Goal: Task Accomplishment & Management: Complete application form

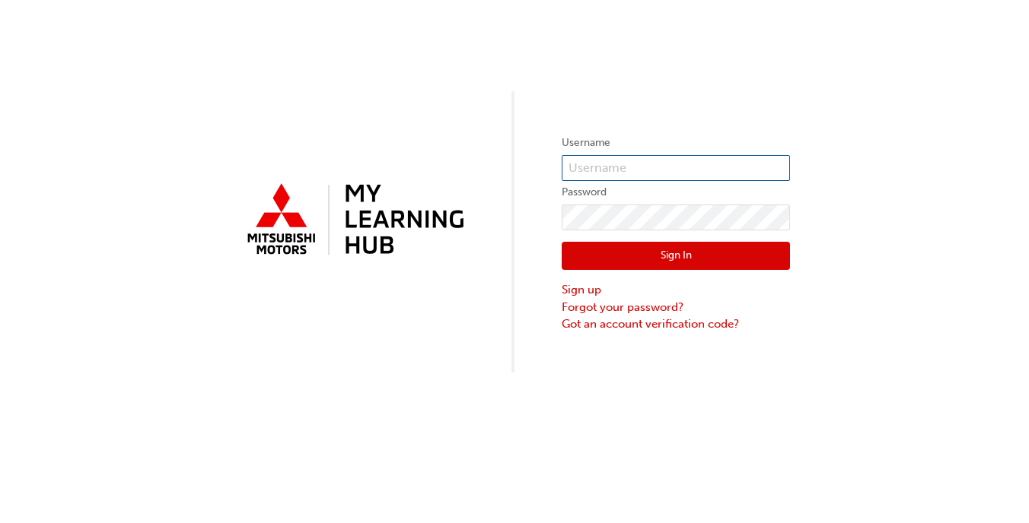
click at [621, 174] on input "text" at bounding box center [675, 168] width 228 height 26
type input "[EMAIL_ADDRESS][PERSON_NAME][PERSON_NAME][DOMAIN_NAME]"
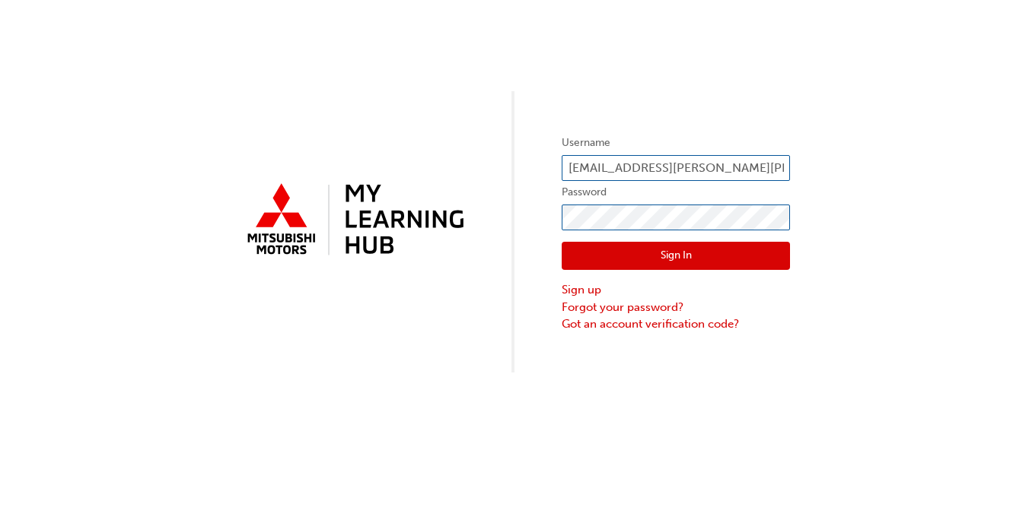
click button "Sign In" at bounding box center [675, 256] width 228 height 29
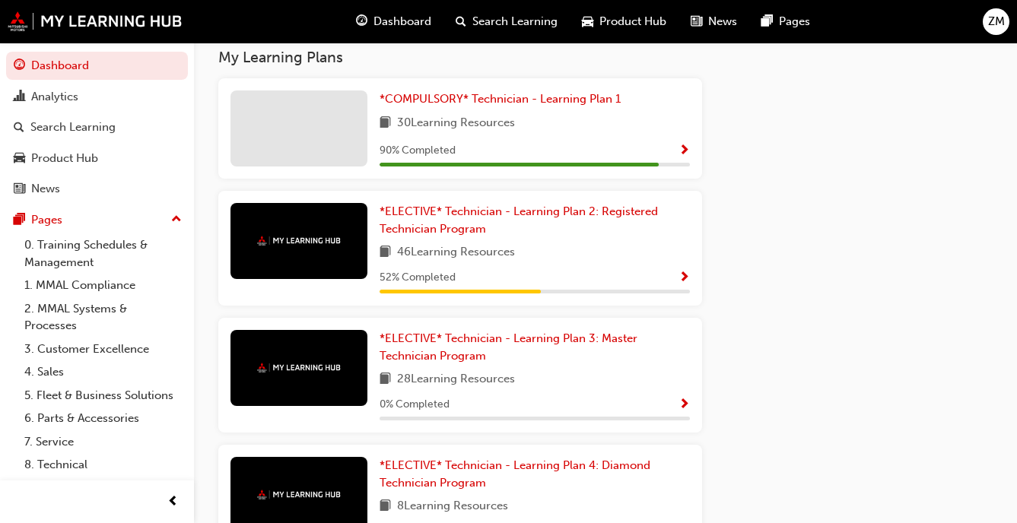
scroll to position [1443, 0]
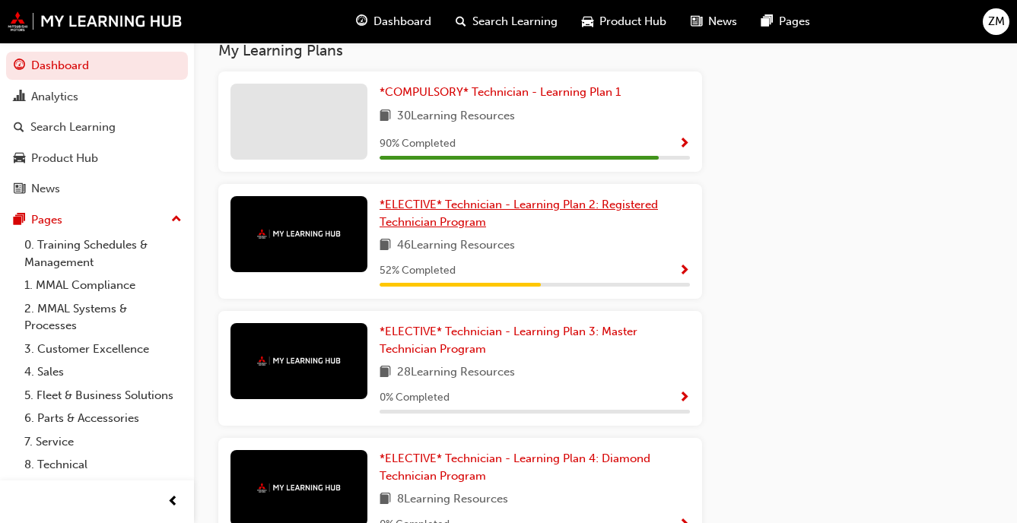
click at [491, 227] on link "*ELECTIVE* Technician - Learning Plan 2: Registered Technician Program" at bounding box center [535, 213] width 310 height 34
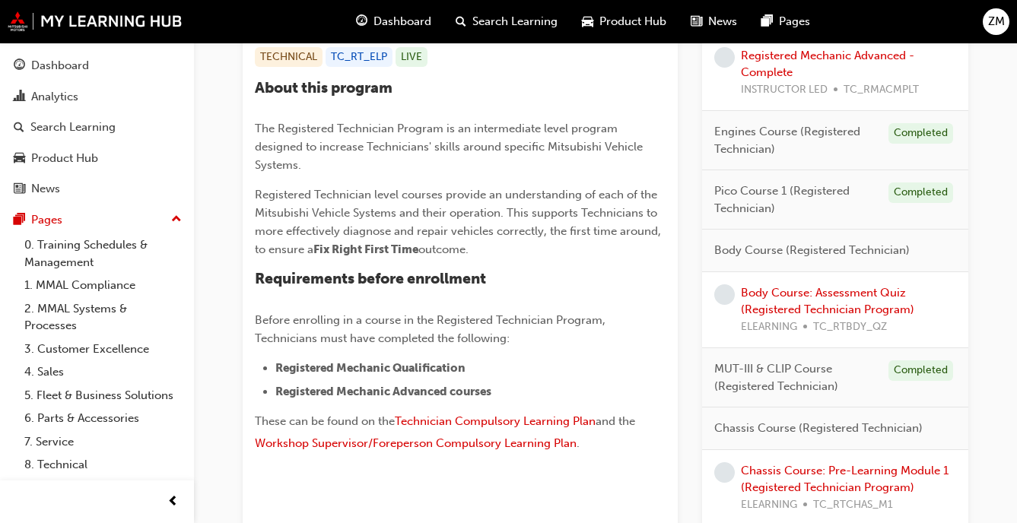
scroll to position [339, 0]
click at [816, 310] on link "Body Course: Assessment Quiz (Registered Technician Program)" at bounding box center [827, 300] width 173 height 31
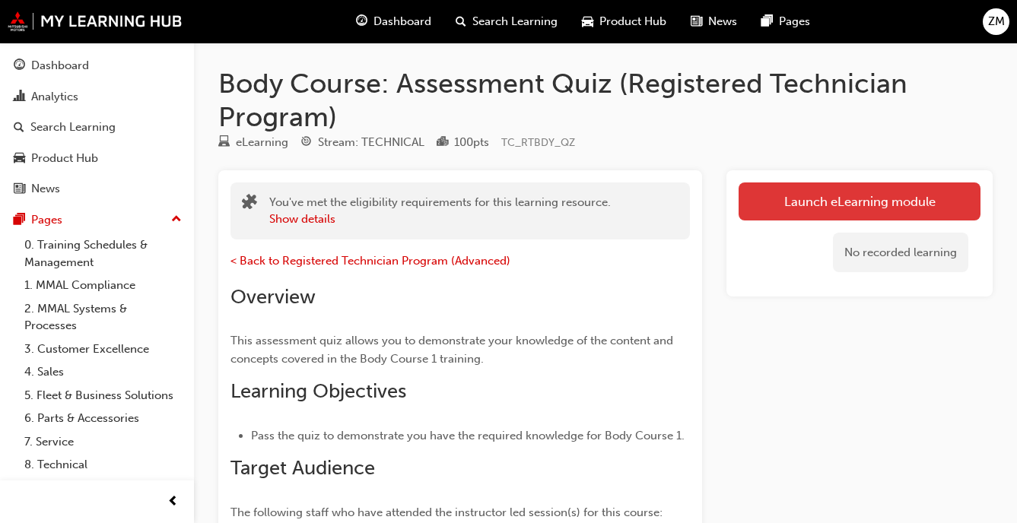
click at [772, 198] on link "Launch eLearning module" at bounding box center [860, 202] width 242 height 38
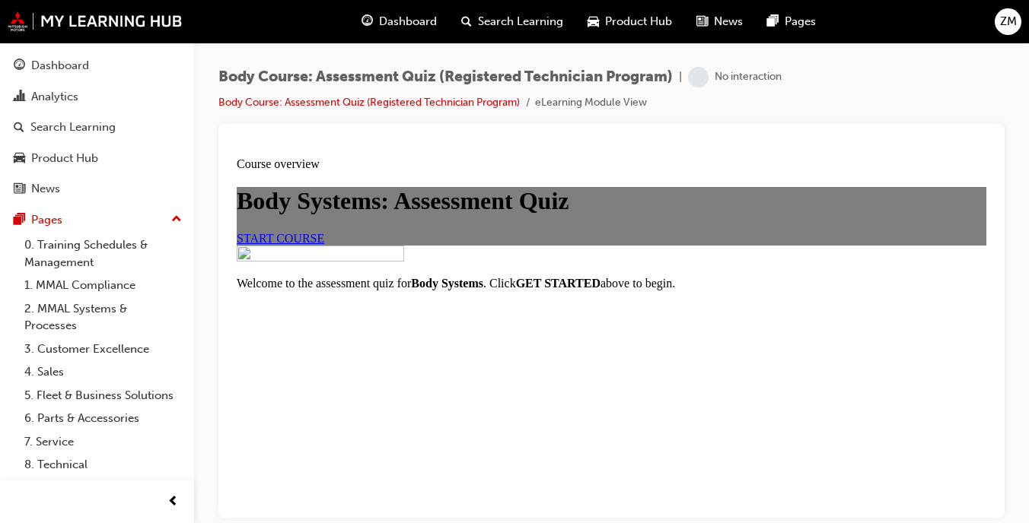
click at [324, 244] on span "START COURSE" at bounding box center [280, 237] width 87 height 13
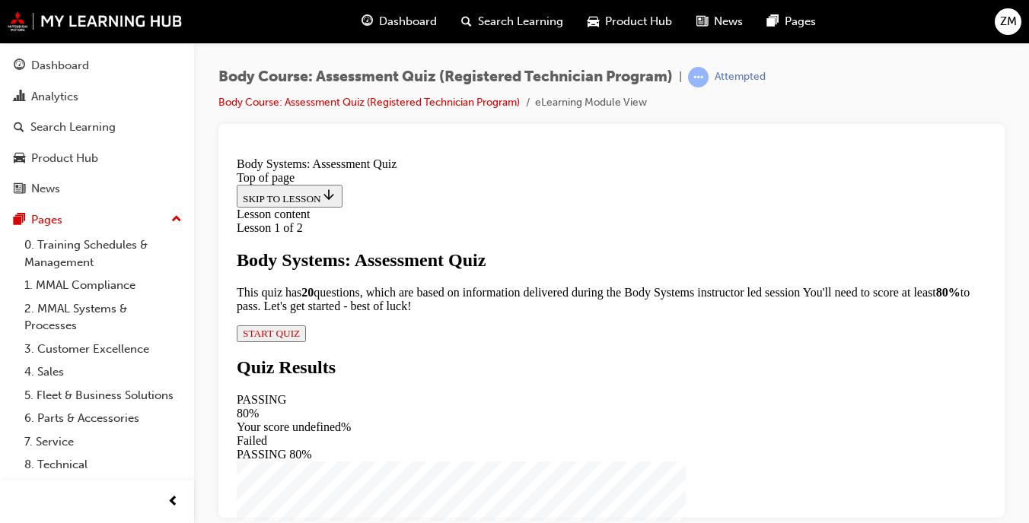
click at [300, 339] on span "START QUIZ" at bounding box center [271, 332] width 57 height 11
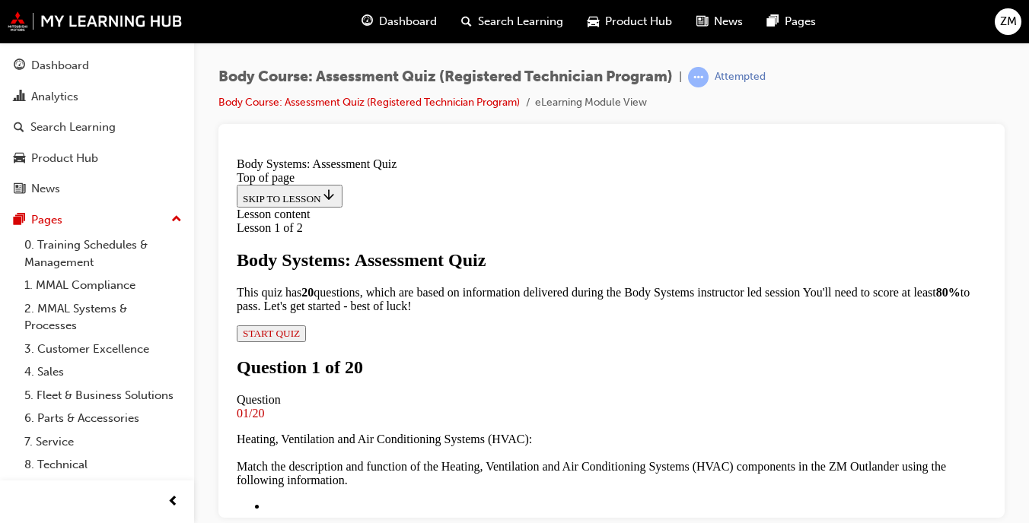
scroll to position [367, 0]
drag, startPoint x: 556, startPoint y: 250, endPoint x: 708, endPoint y: 339, distance: 176.3
drag, startPoint x: 558, startPoint y: 463, endPoint x: 676, endPoint y: 463, distance: 117.9
drag, startPoint x: 581, startPoint y: 218, endPoint x: 705, endPoint y: 229, distance: 123.7
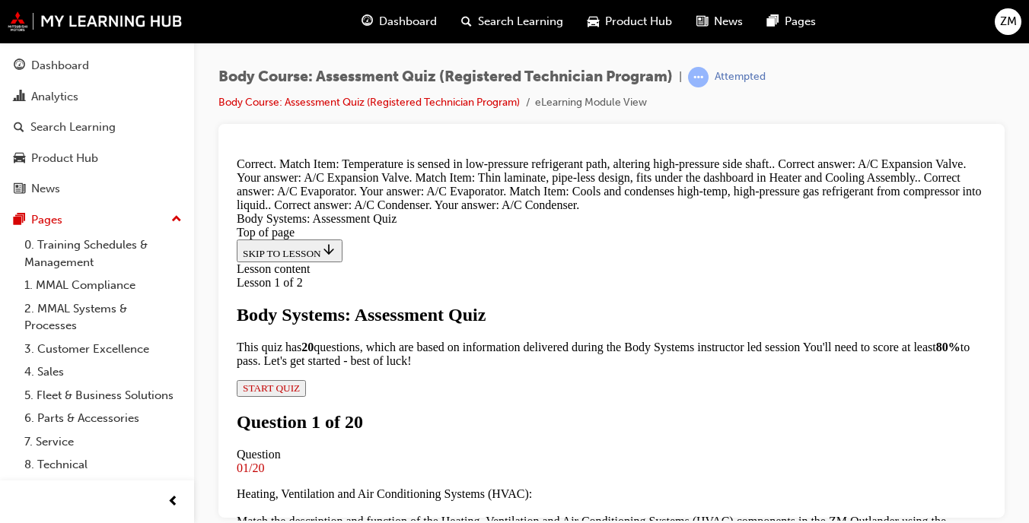
scroll to position [586, 0]
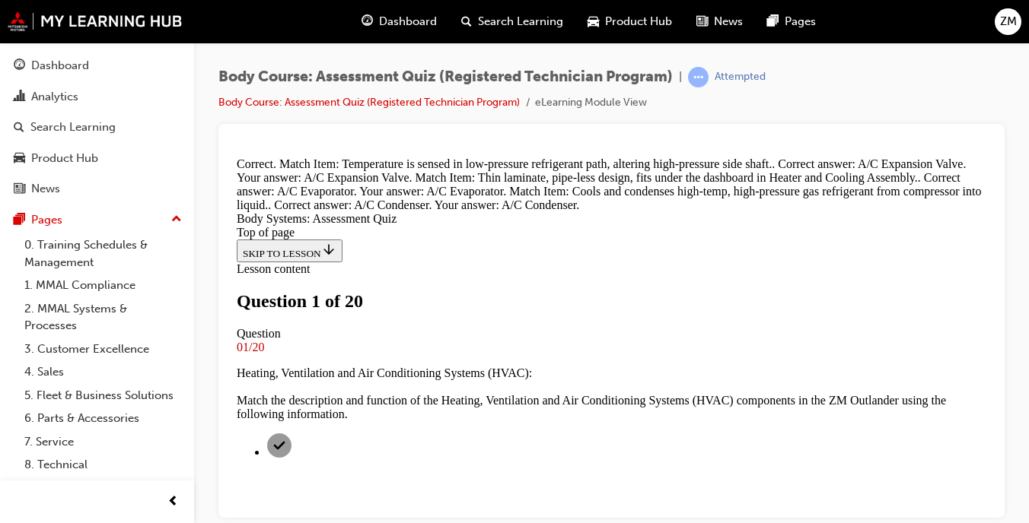
scroll to position [276, 0]
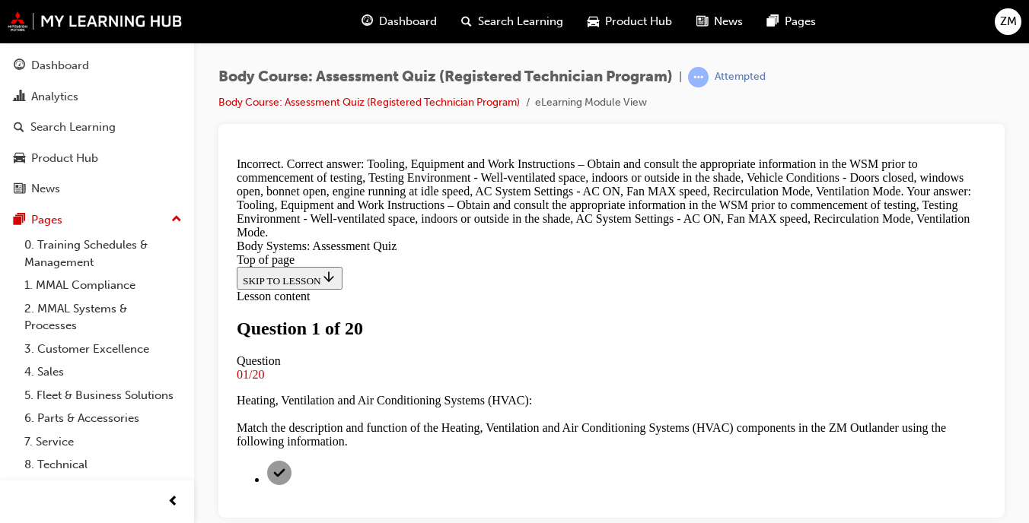
scroll to position [637, 0]
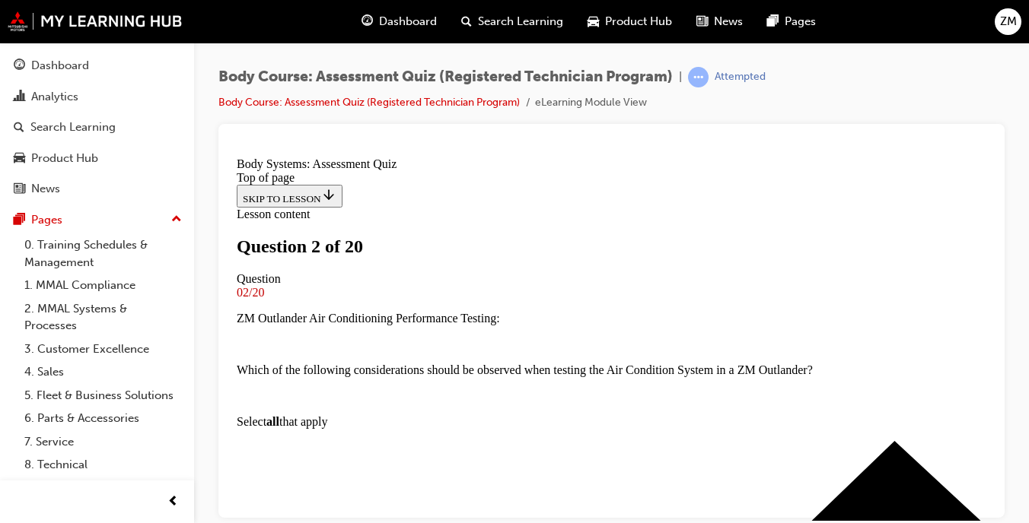
scroll to position [281, 0]
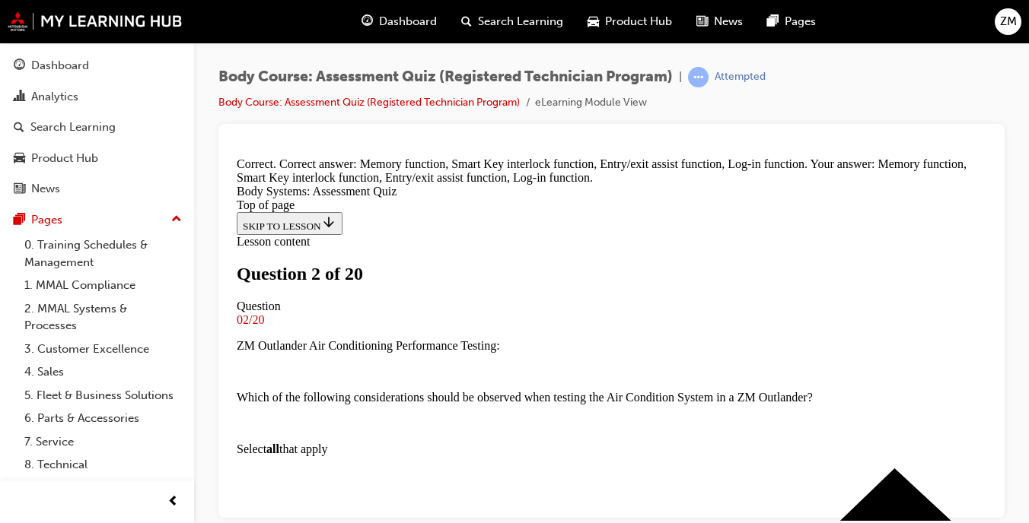
scroll to position [541, 0]
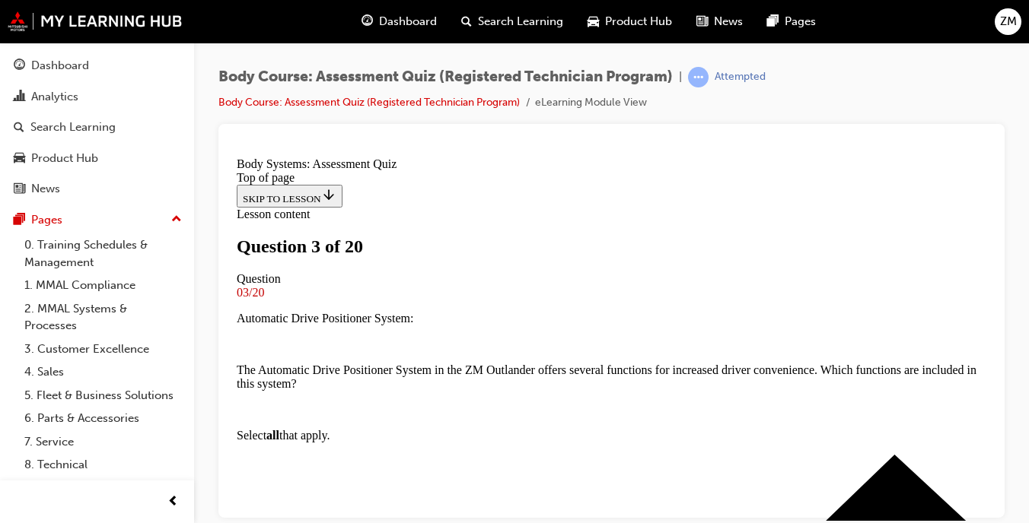
scroll to position [178, 0]
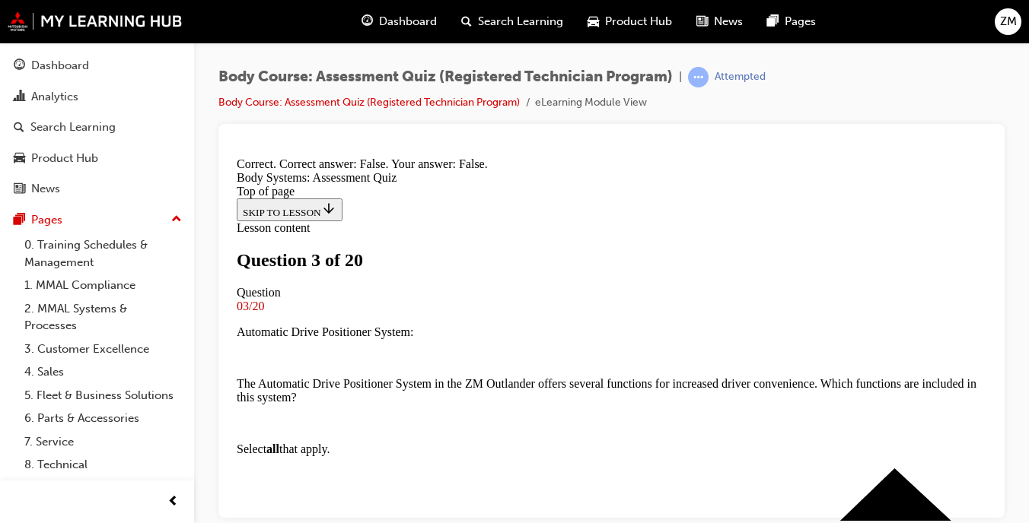
scroll to position [393, 0]
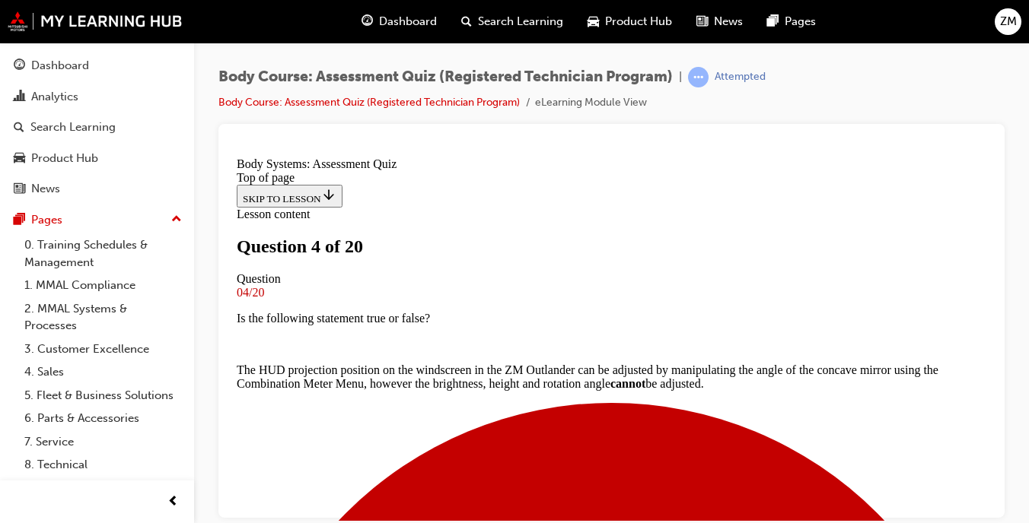
scroll to position [250, 0]
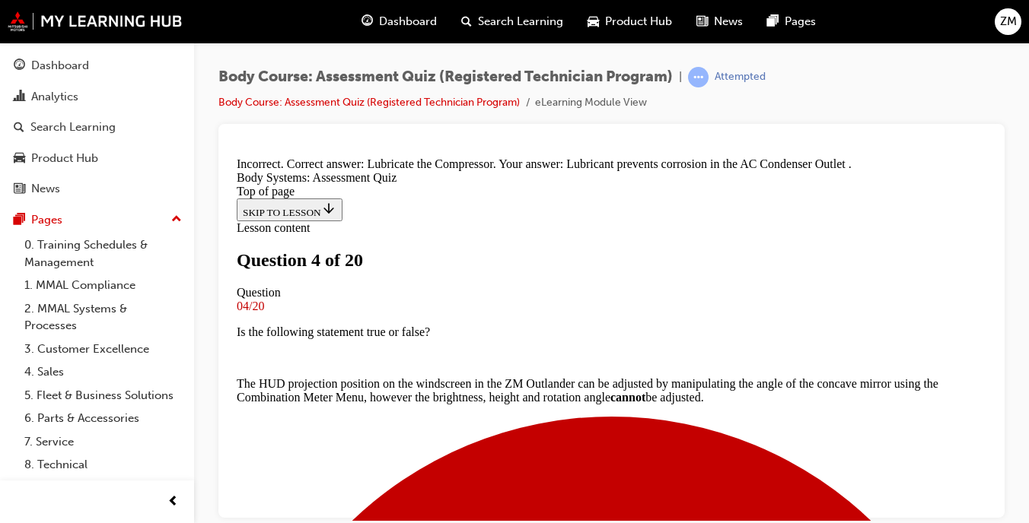
scroll to position [468, 0]
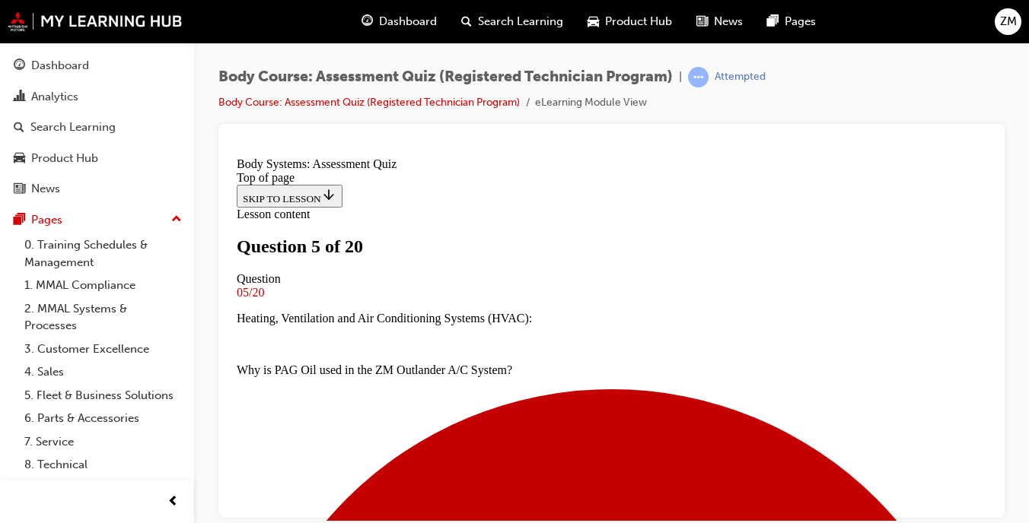
scroll to position [242, 0]
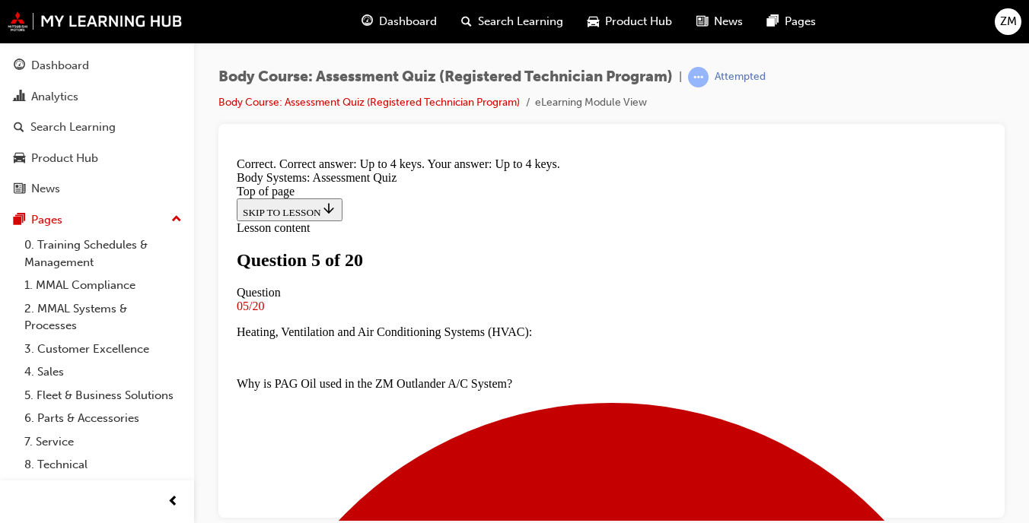
scroll to position [437, 0]
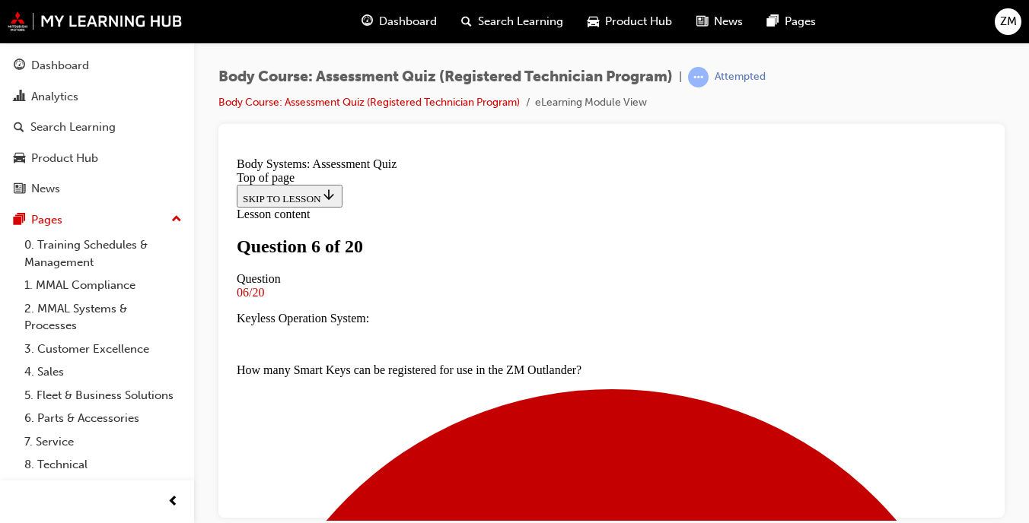
scroll to position [310, 0]
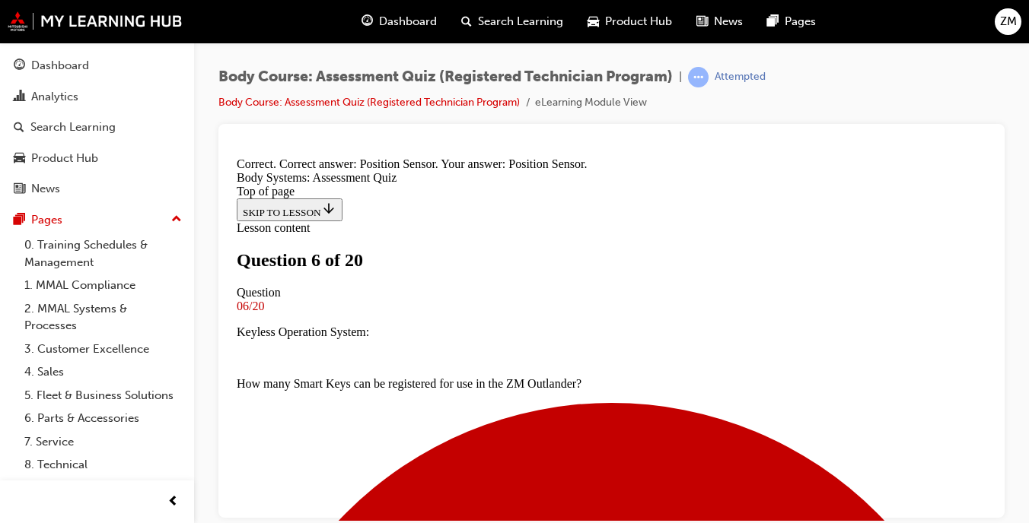
scroll to position [463, 0]
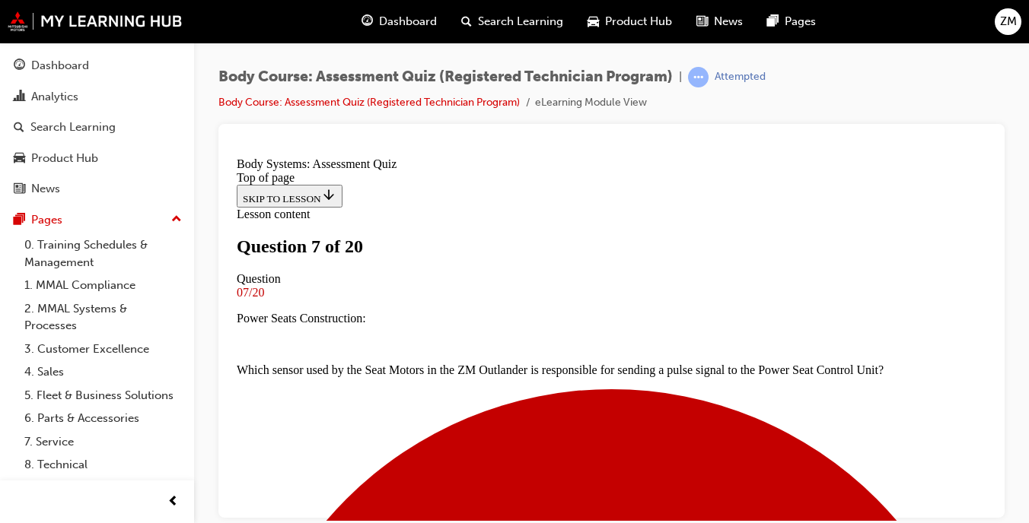
scroll to position [232, 0]
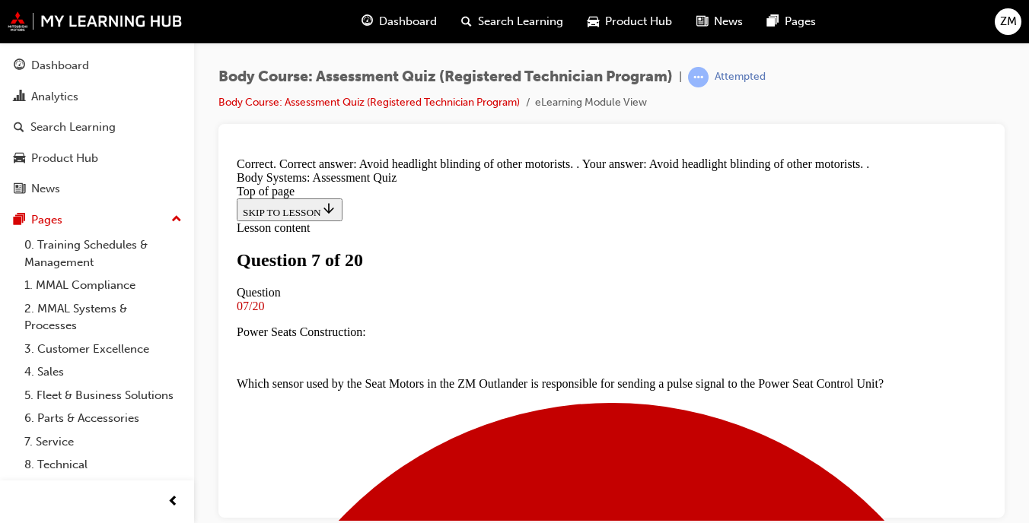
scroll to position [437, 0]
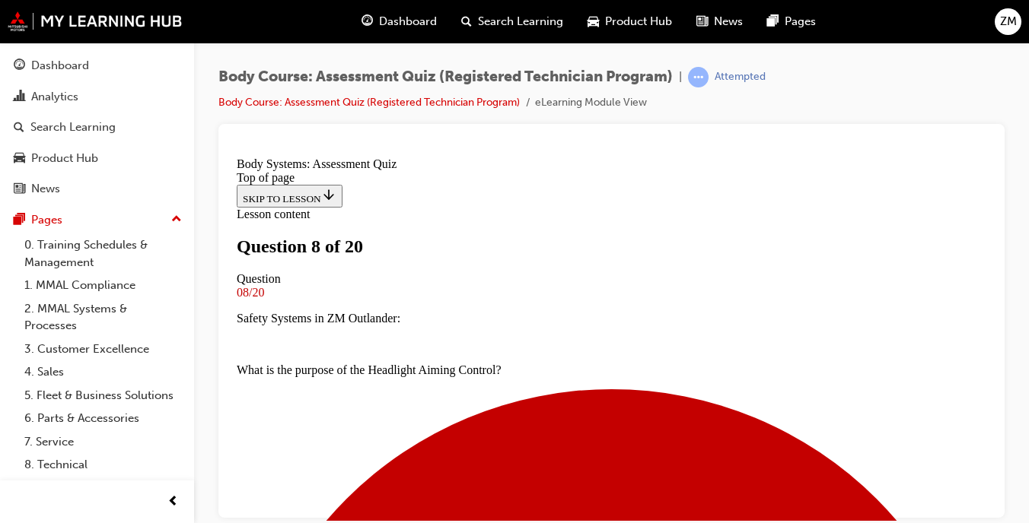
scroll to position [337, 0]
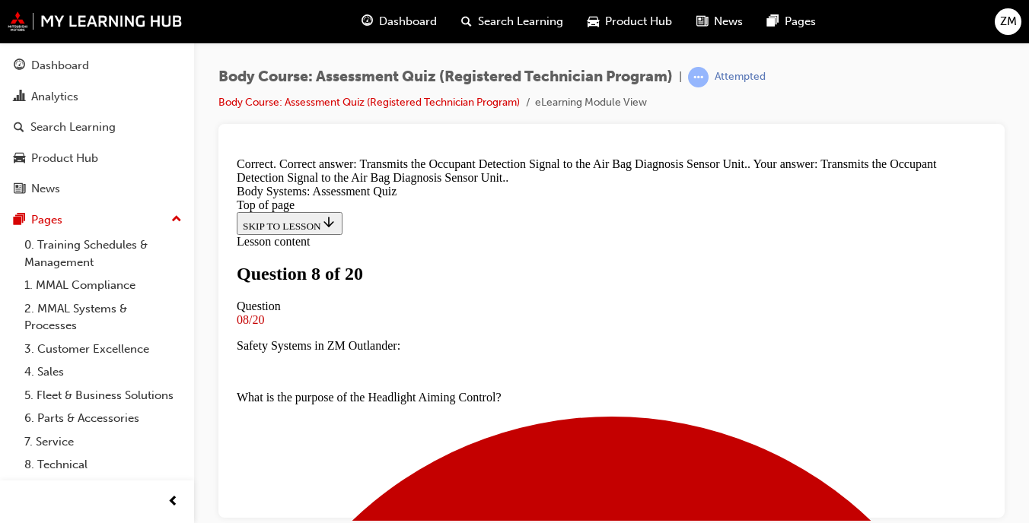
scroll to position [524, 0]
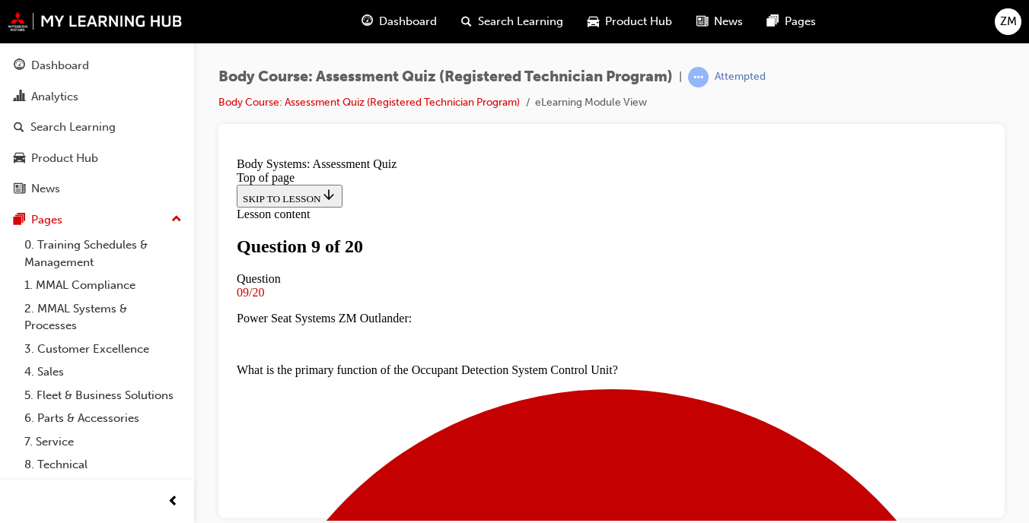
scroll to position [253, 0]
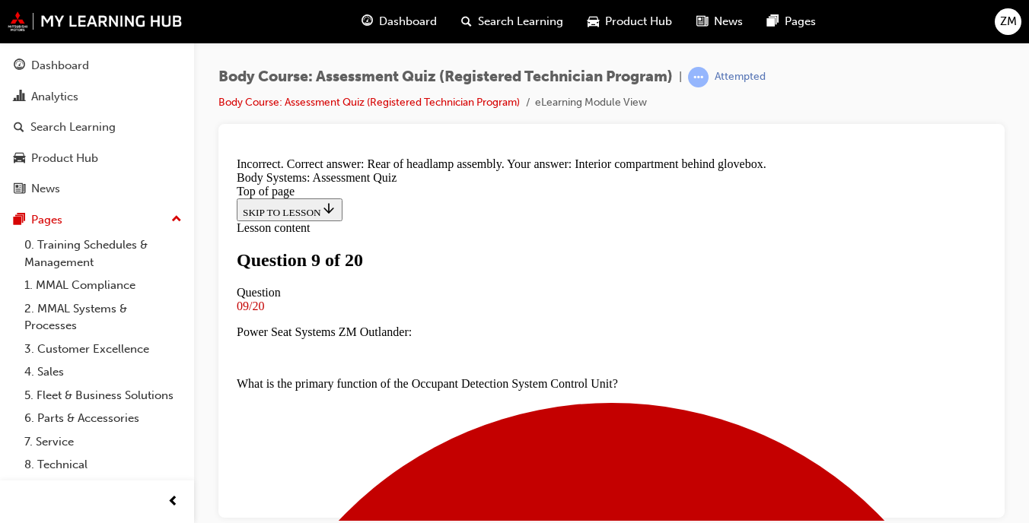
scroll to position [463, 0]
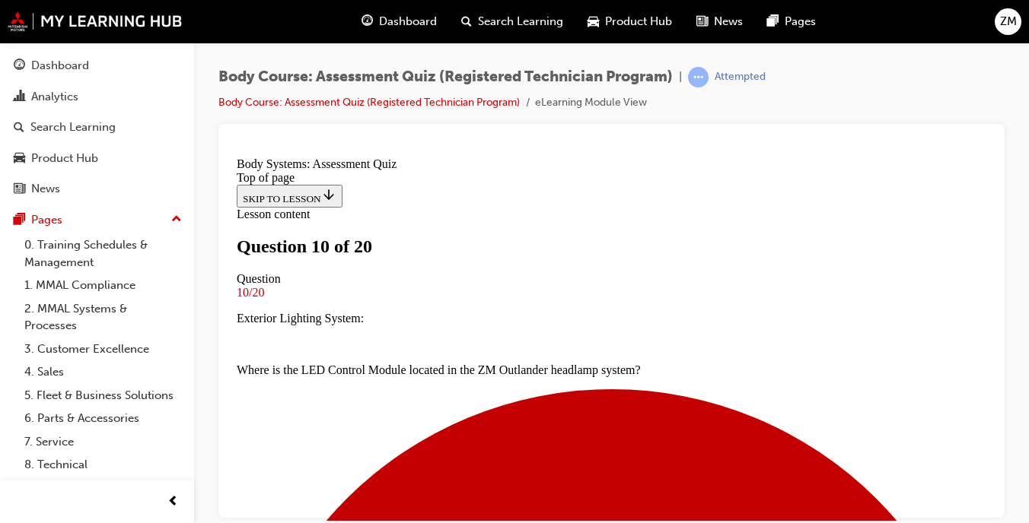
scroll to position [215, 0]
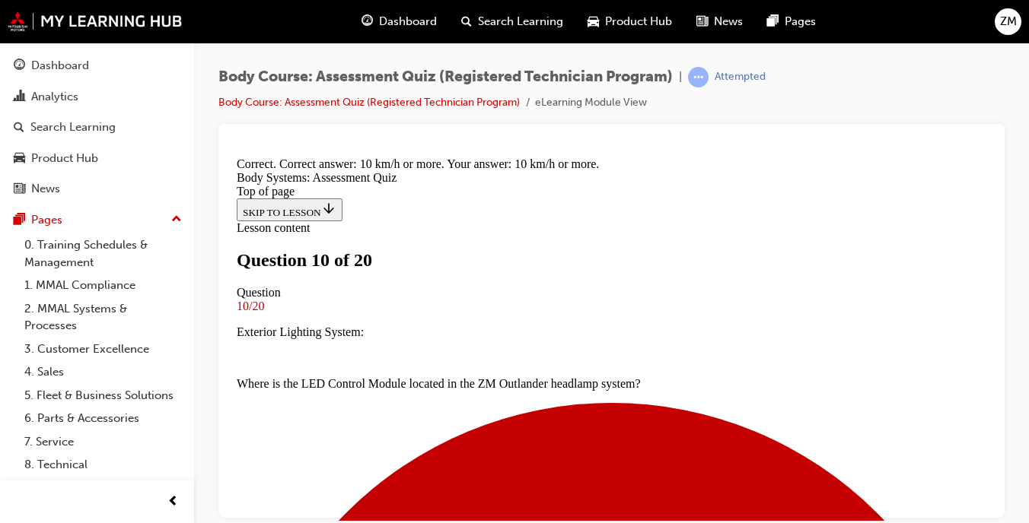
scroll to position [463, 0]
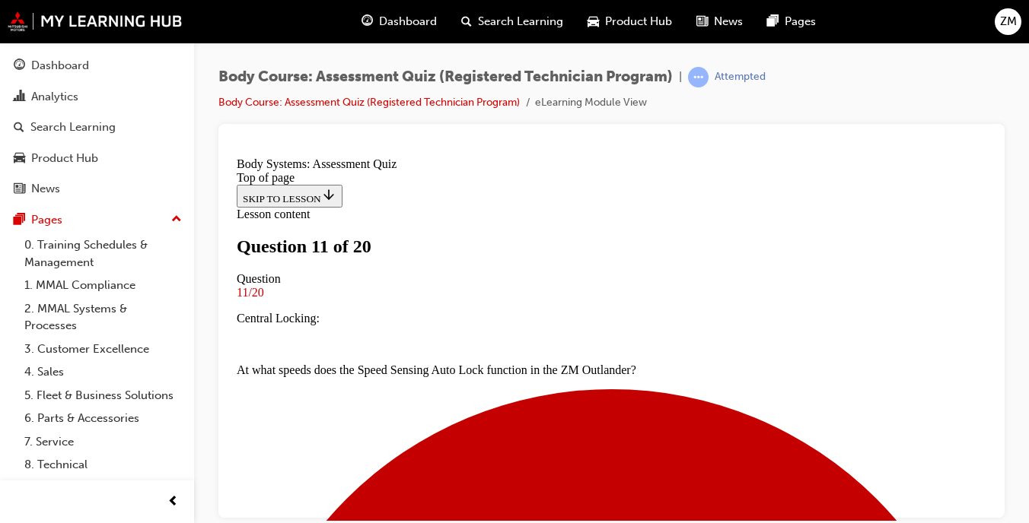
scroll to position [204, 0]
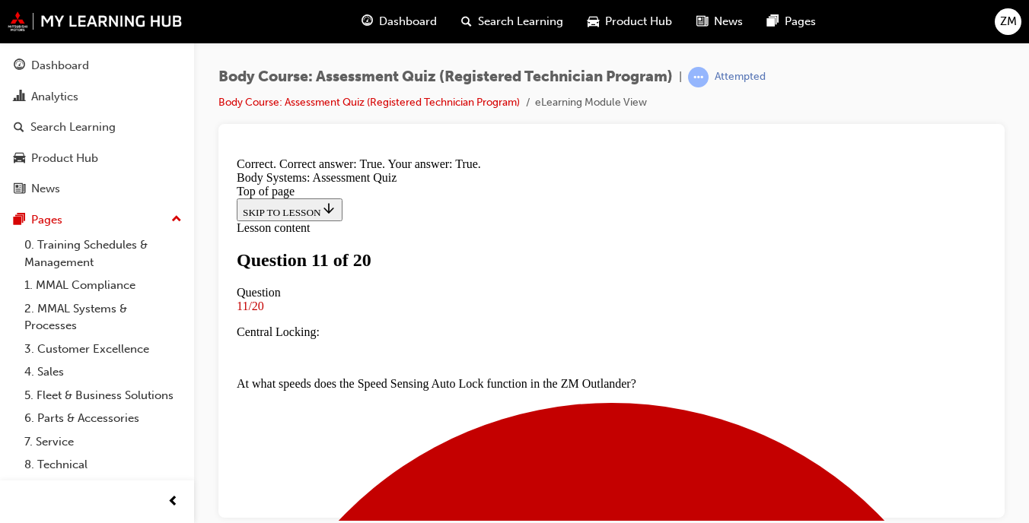
scroll to position [419, 0]
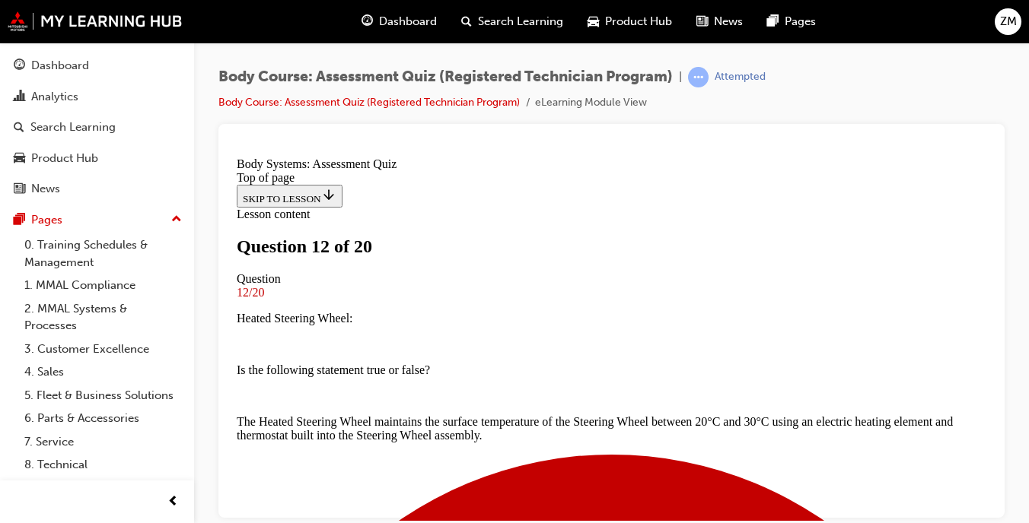
scroll to position [288, 0]
drag, startPoint x: 456, startPoint y: 516, endPoint x: 619, endPoint y: 285, distance: 282.8
drag, startPoint x: 518, startPoint y: 253, endPoint x: 665, endPoint y: 376, distance: 191.7
drag, startPoint x: 536, startPoint y: 445, endPoint x: 664, endPoint y: 441, distance: 127.9
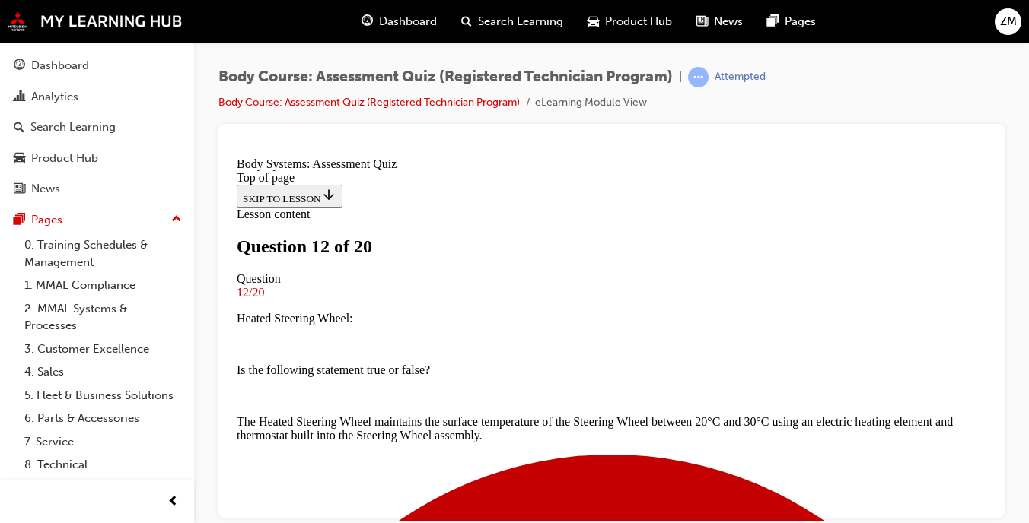
drag, startPoint x: 540, startPoint y: 271, endPoint x: 673, endPoint y: 262, distance: 133.4
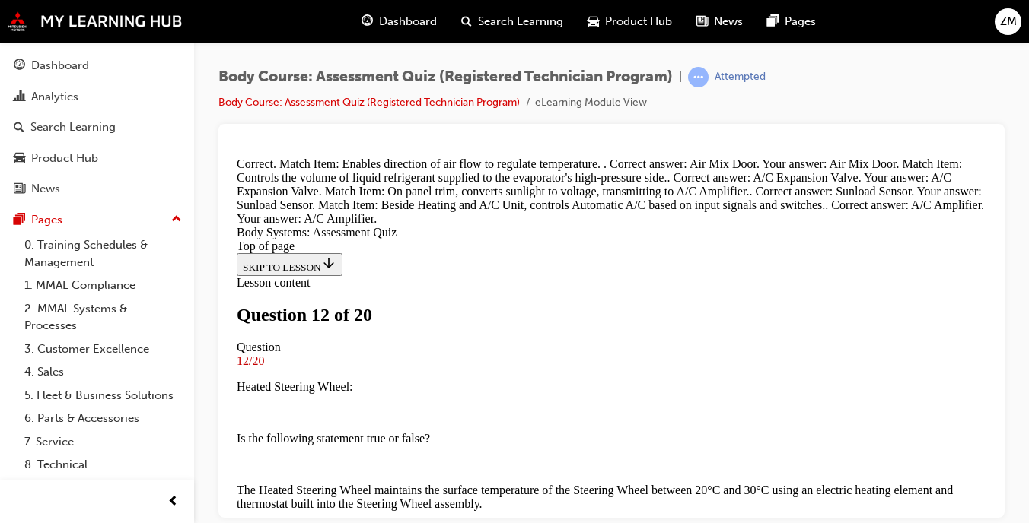
scroll to position [697, 0]
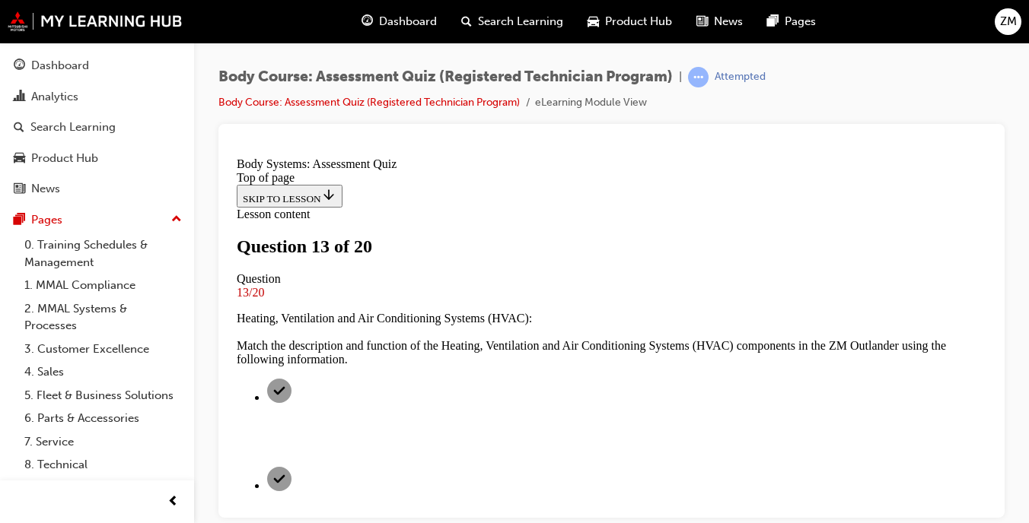
scroll to position [249, 0]
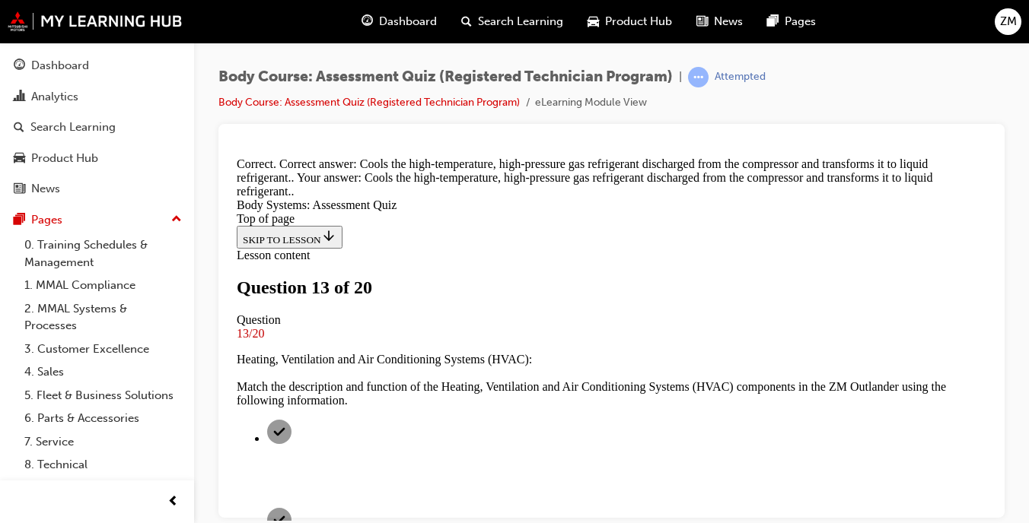
scroll to position [555, 0]
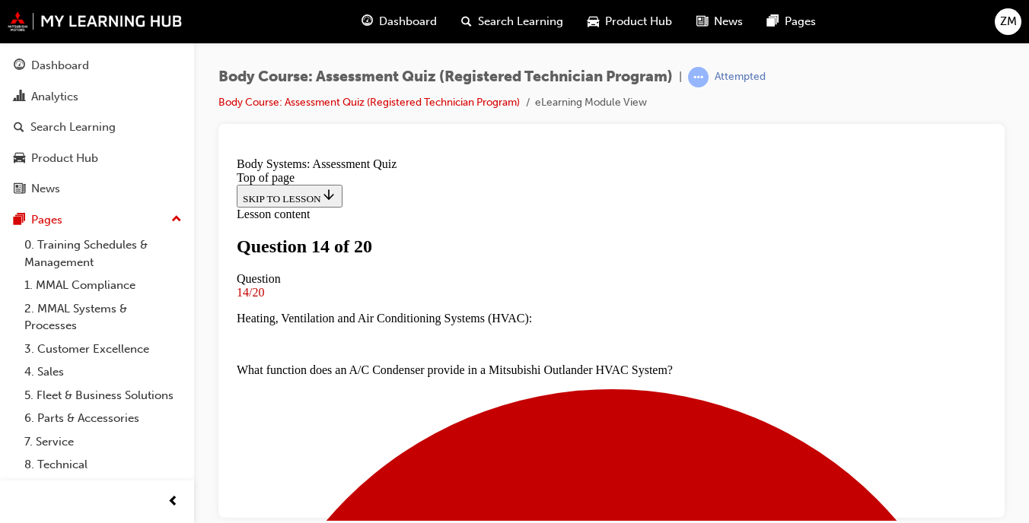
scroll to position [213, 0]
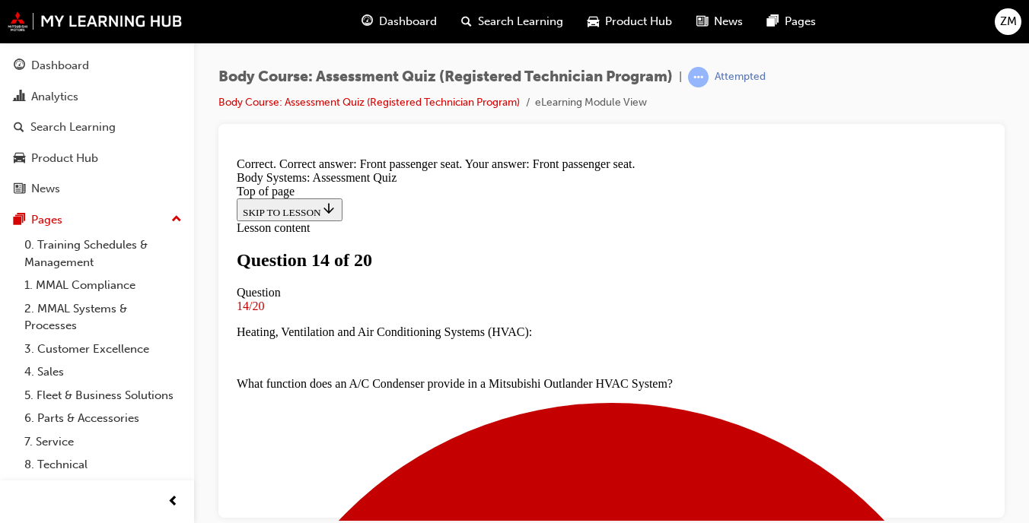
scroll to position [463, 0]
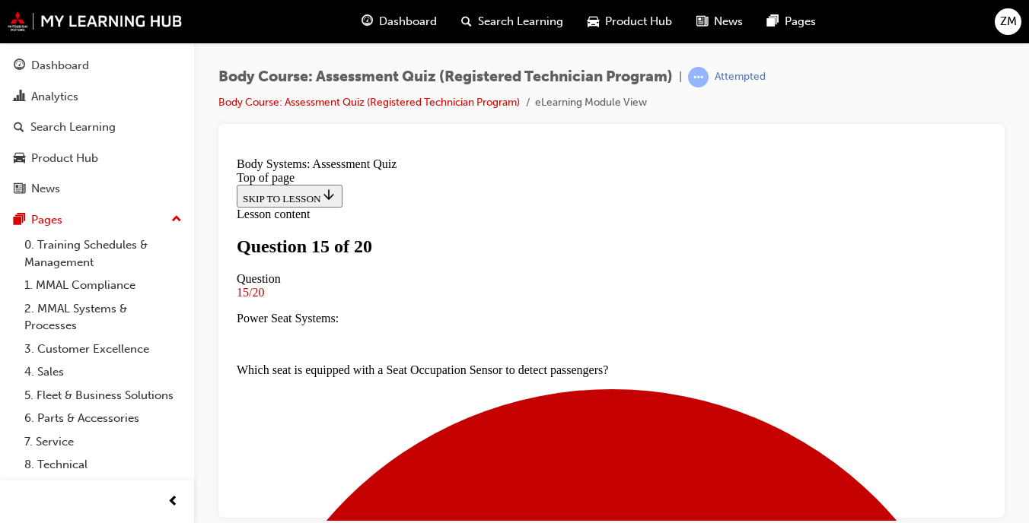
scroll to position [176, 0]
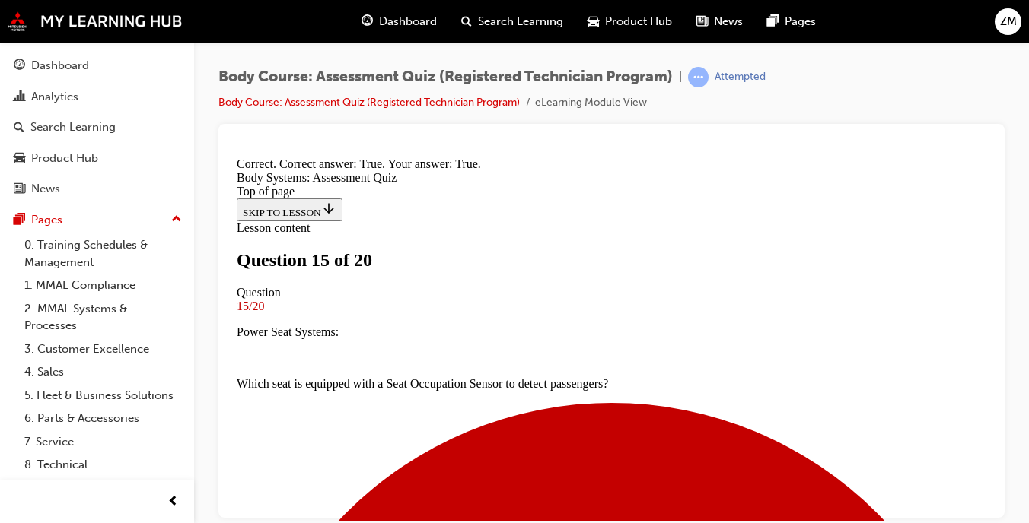
scroll to position [445, 0]
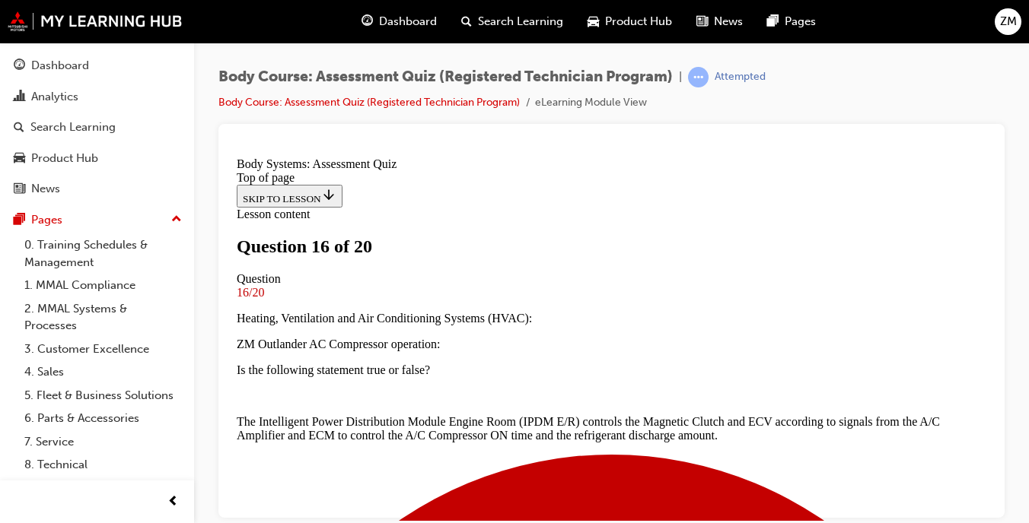
scroll to position [213, 0]
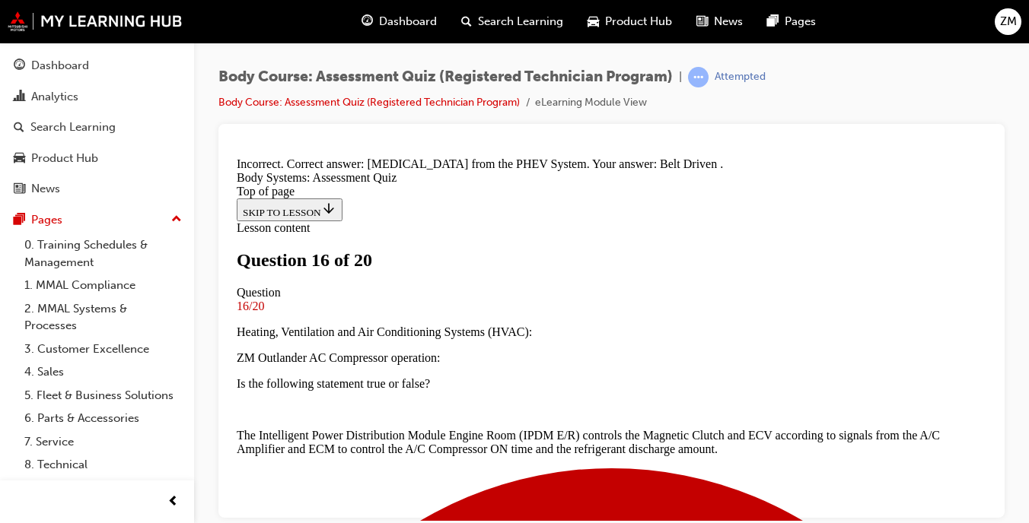
scroll to position [453, 0]
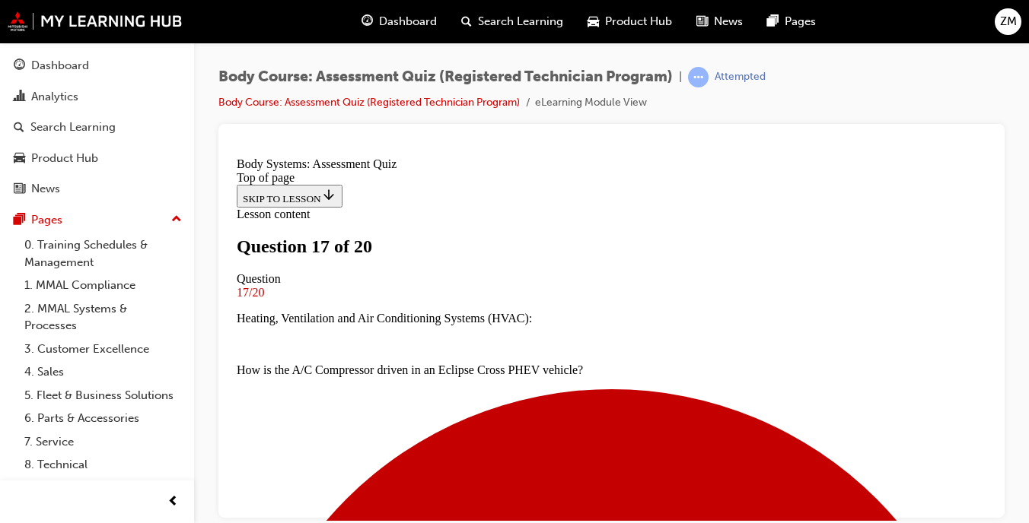
scroll to position [363, 0]
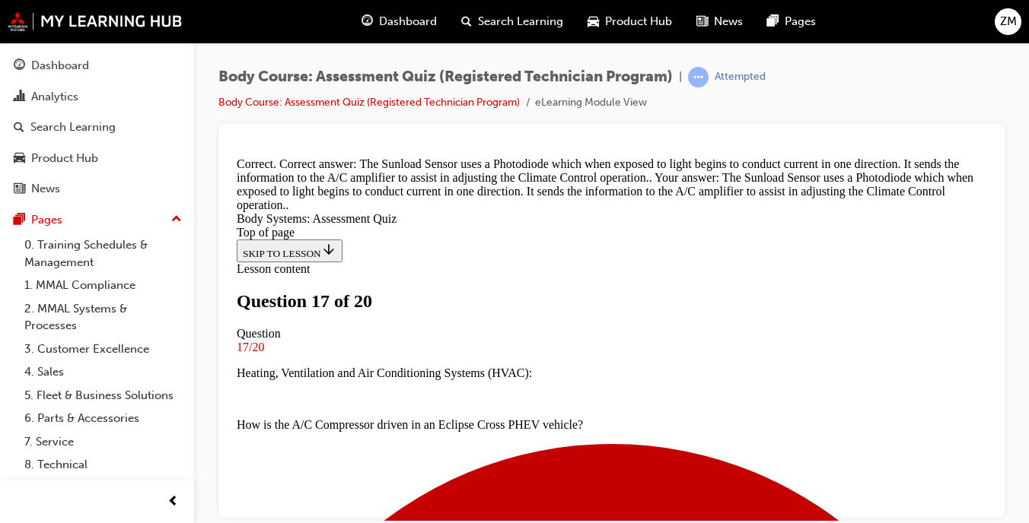
scroll to position [570, 0]
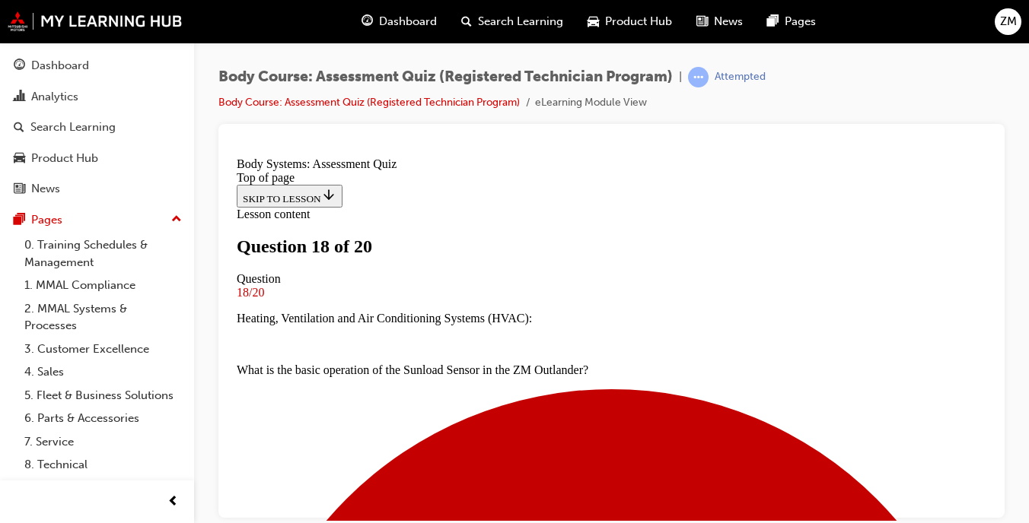
scroll to position [227, 0]
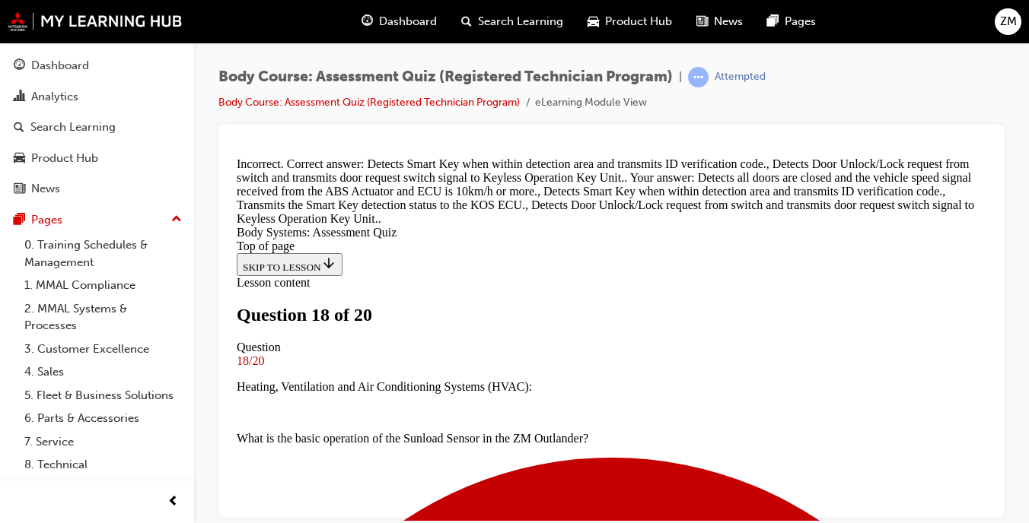
scroll to position [606, 0]
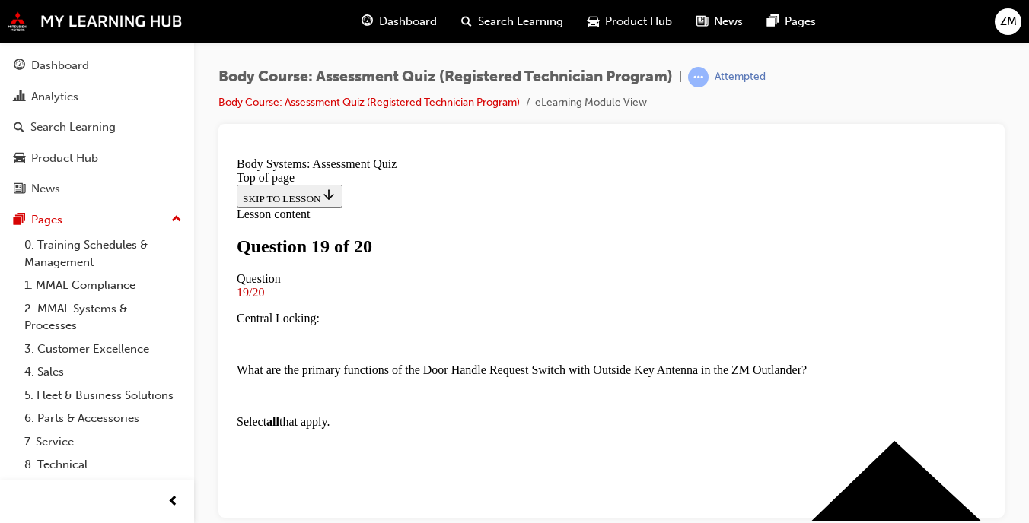
scroll to position [230, 0]
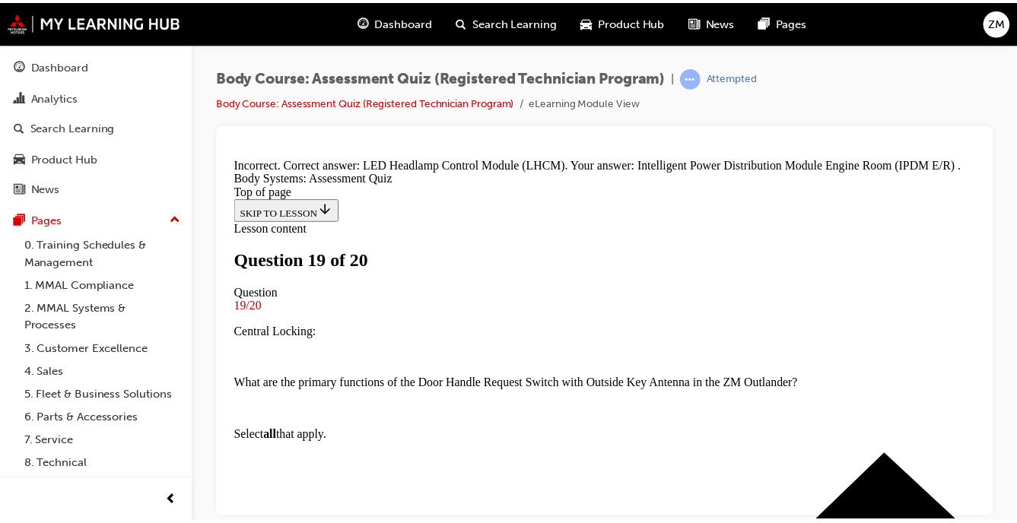
scroll to position [509, 0]
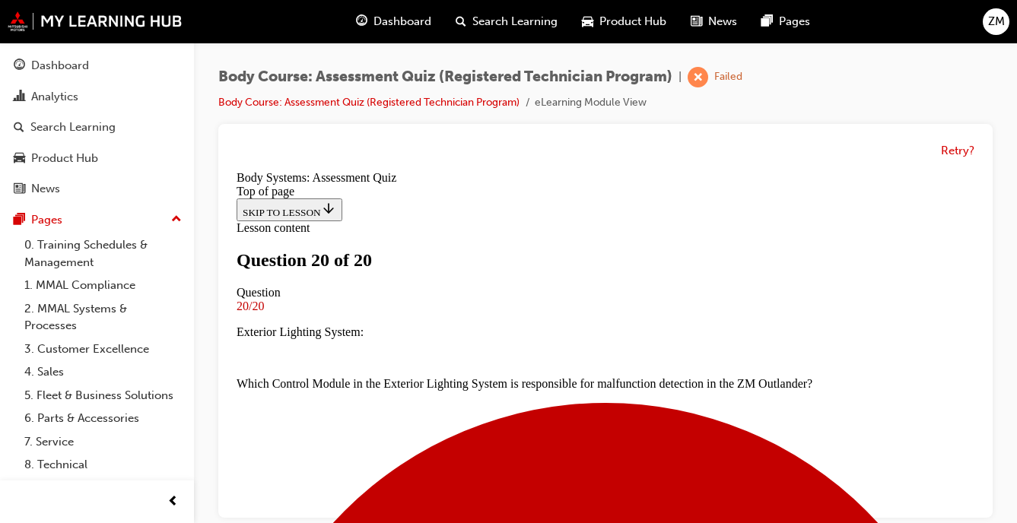
scroll to position [11, 0]
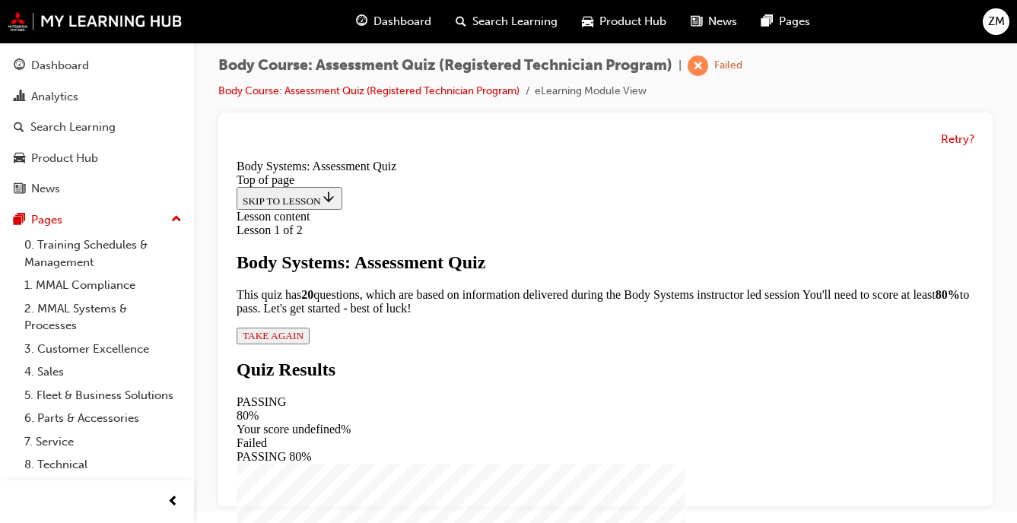
scroll to position [180, 0]
click at [304, 342] on span "TAKE AGAIN" at bounding box center [273, 335] width 61 height 11
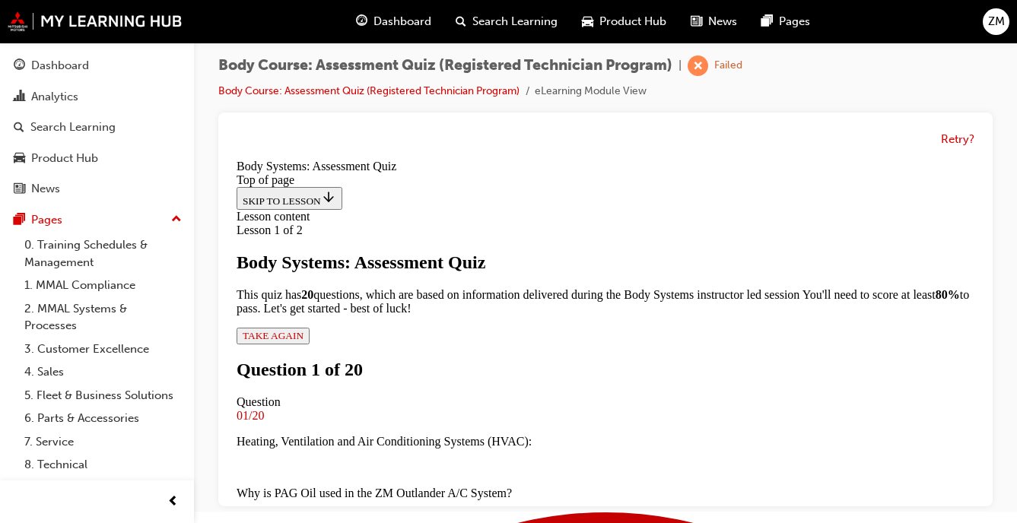
scroll to position [266, 0]
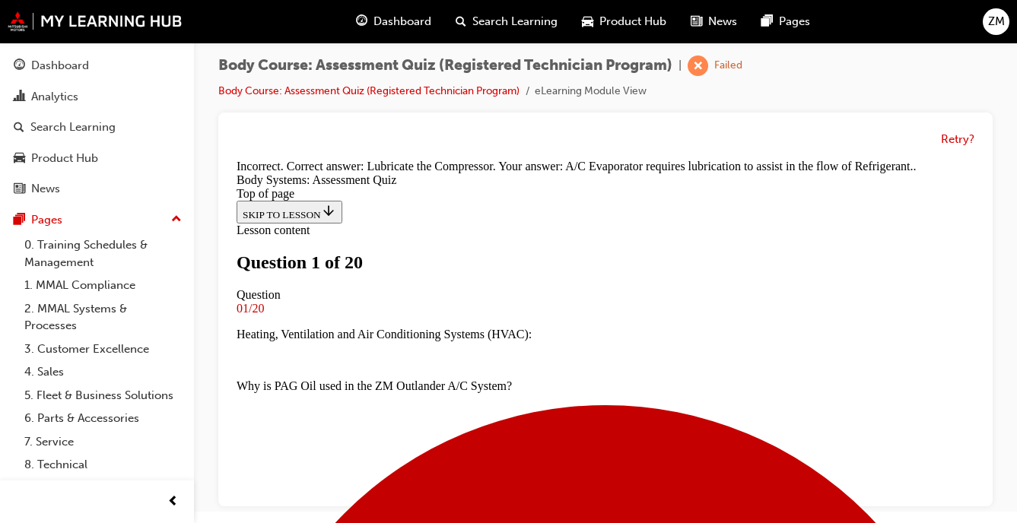
scroll to position [224, 0]
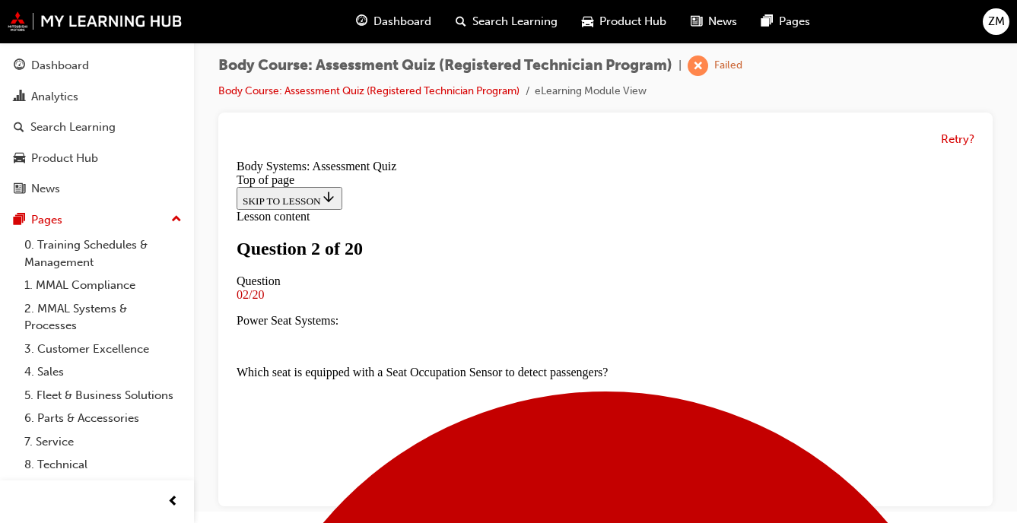
scroll to position [281, 0]
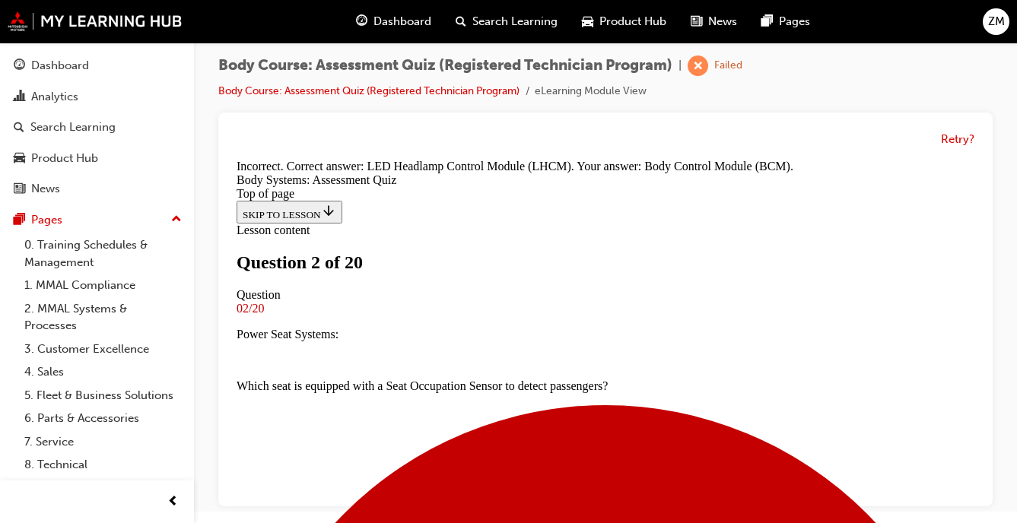
scroll to position [509, 0]
click at [951, 136] on button "Retry?" at bounding box center [957, 139] width 33 height 17
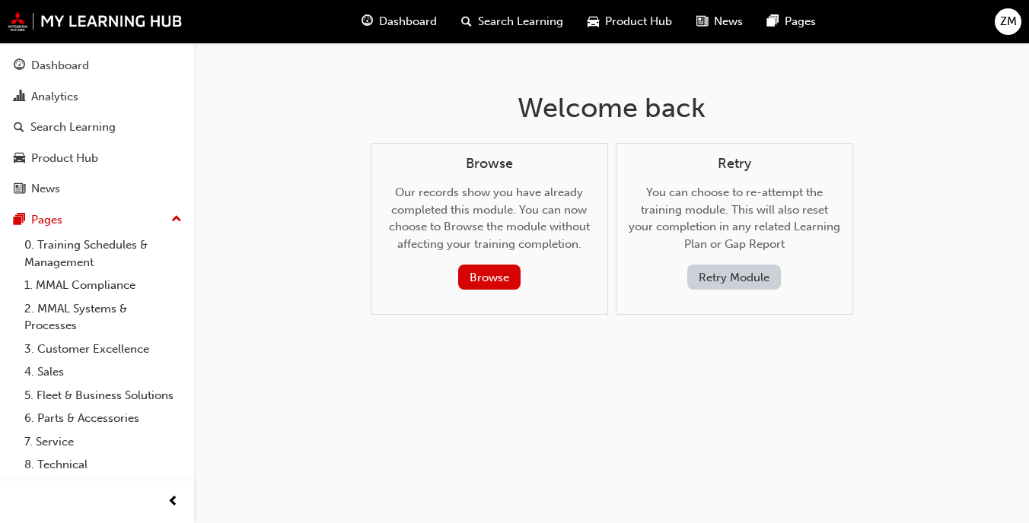
click at [720, 275] on button "Retry Module" at bounding box center [734, 277] width 94 height 25
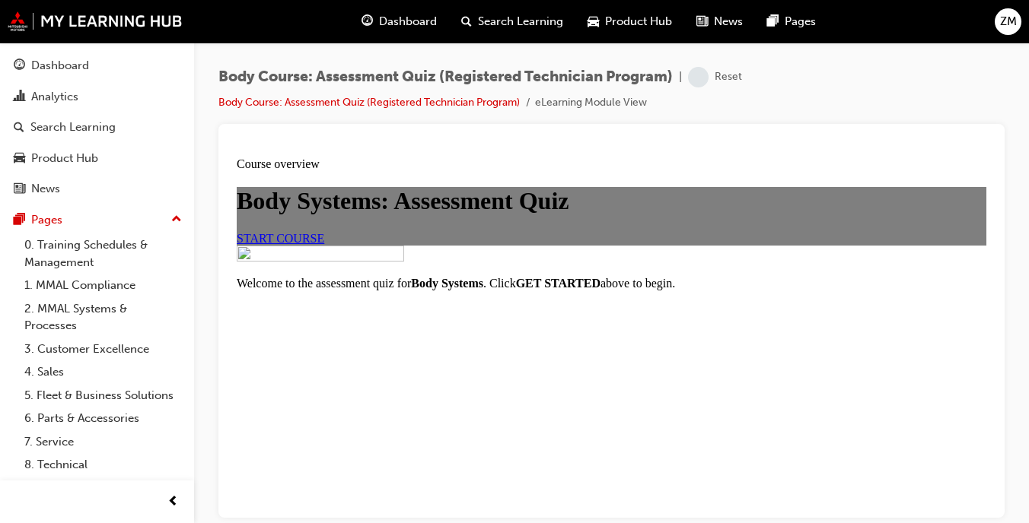
click at [429, 245] on div "START COURSE" at bounding box center [611, 238] width 749 height 14
click at [324, 244] on link "START COURSE" at bounding box center [280, 237] width 87 height 13
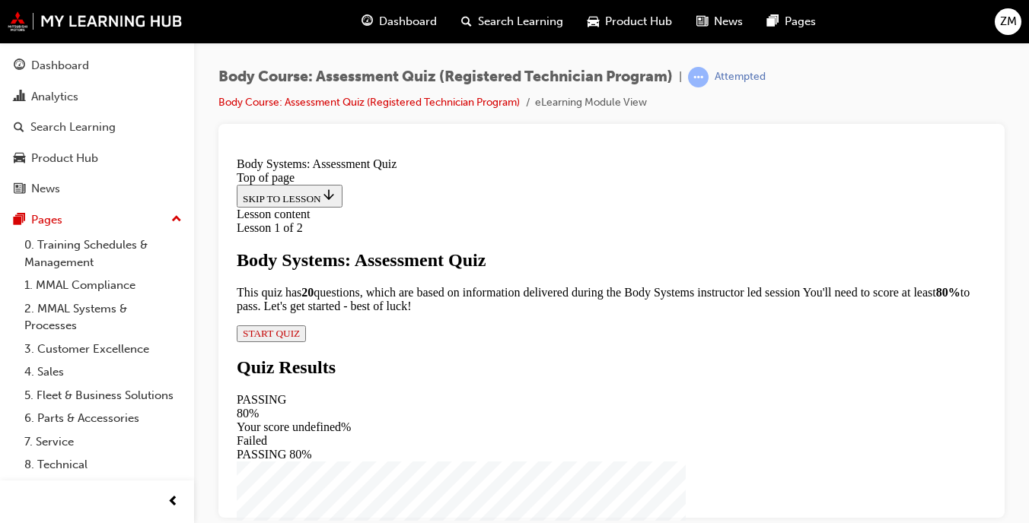
scroll to position [180, 0]
click at [447, 342] on div "Lesson 1 of 2 Body Systems: Assessment Quiz This quiz has 2 0 questions, which …" at bounding box center [611, 281] width 749 height 121
click at [300, 339] on span "START QUIZ" at bounding box center [271, 332] width 57 height 11
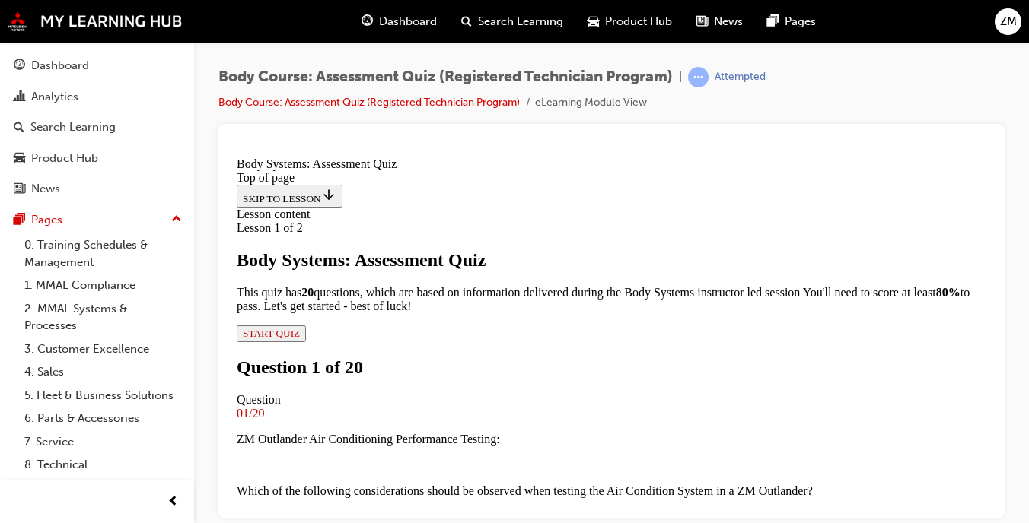
scroll to position [223, 0]
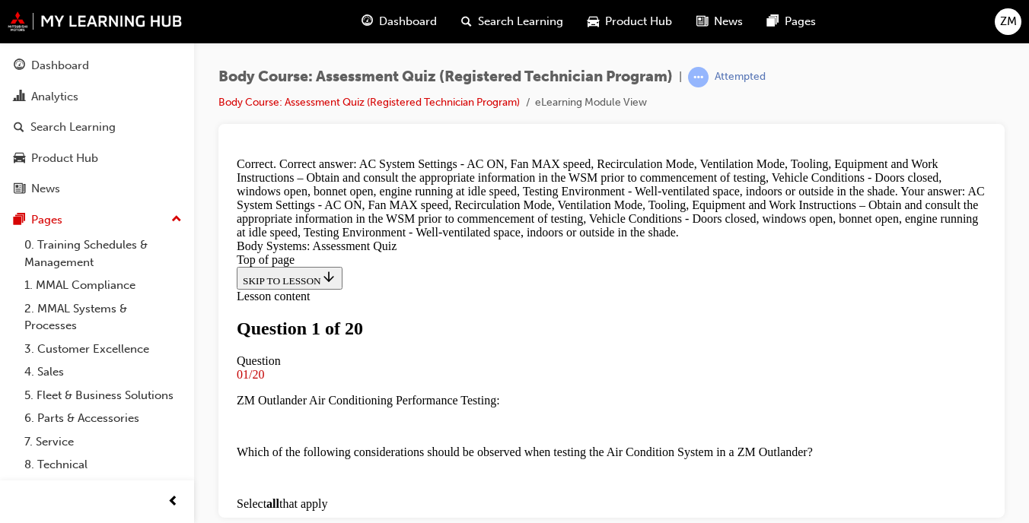
scroll to position [218, 0]
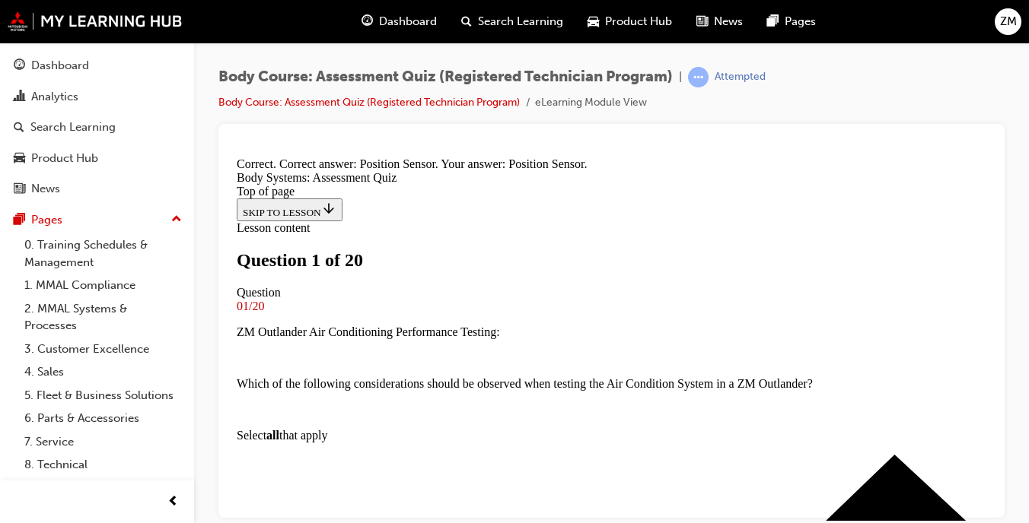
scroll to position [463, 0]
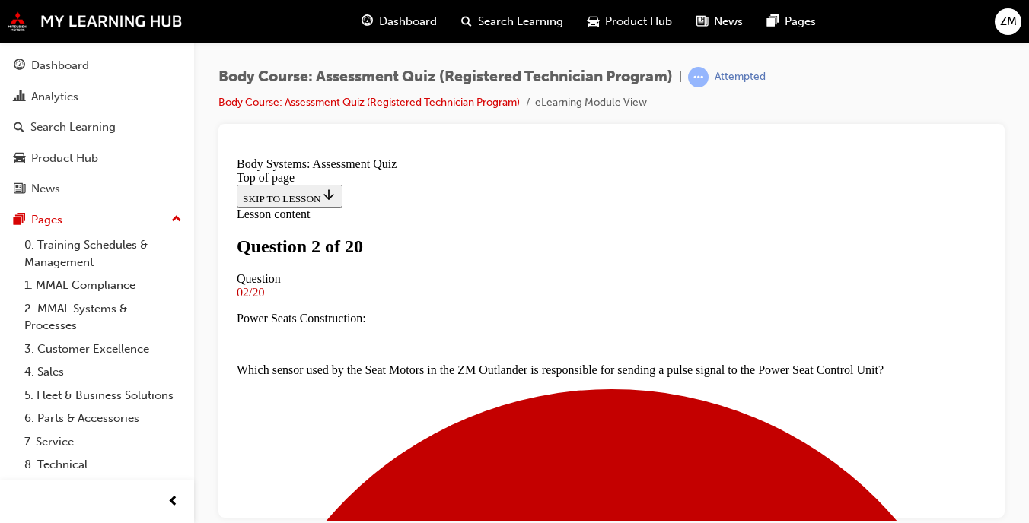
scroll to position [168, 0]
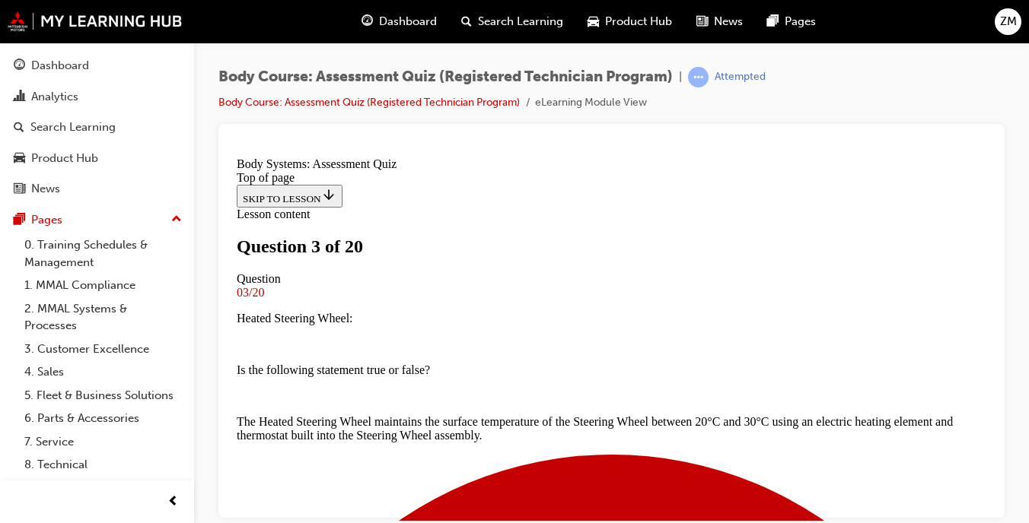
scroll to position [291, 0]
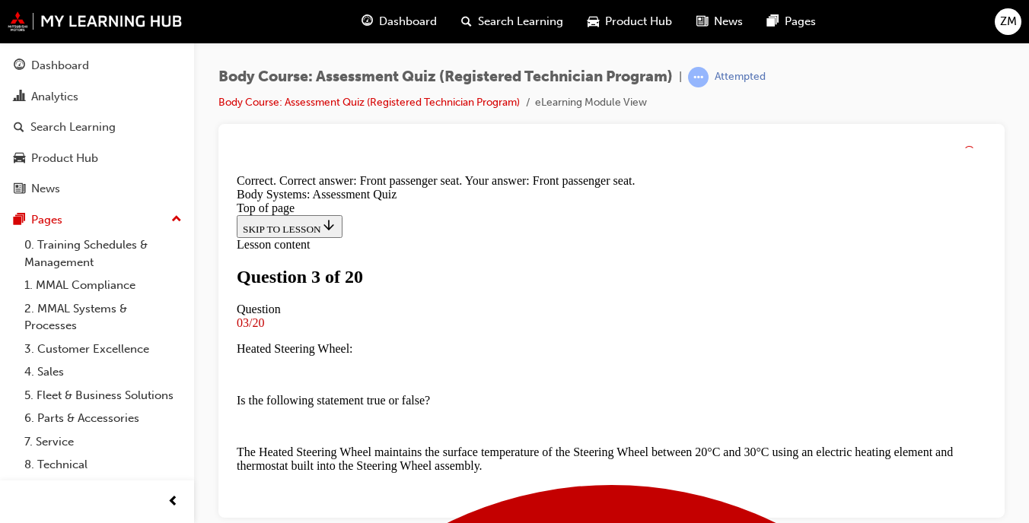
scroll to position [463, 0]
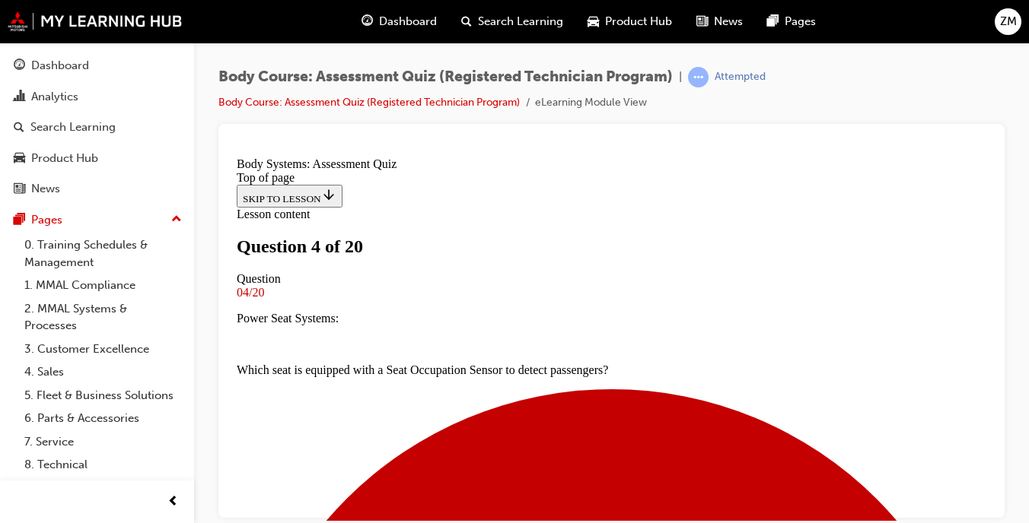
scroll to position [316, 0]
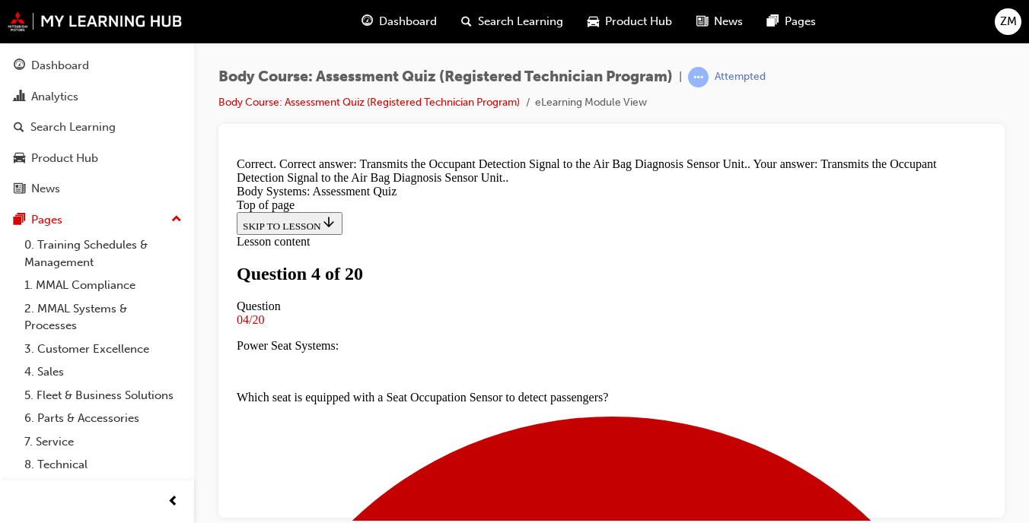
scroll to position [524, 0]
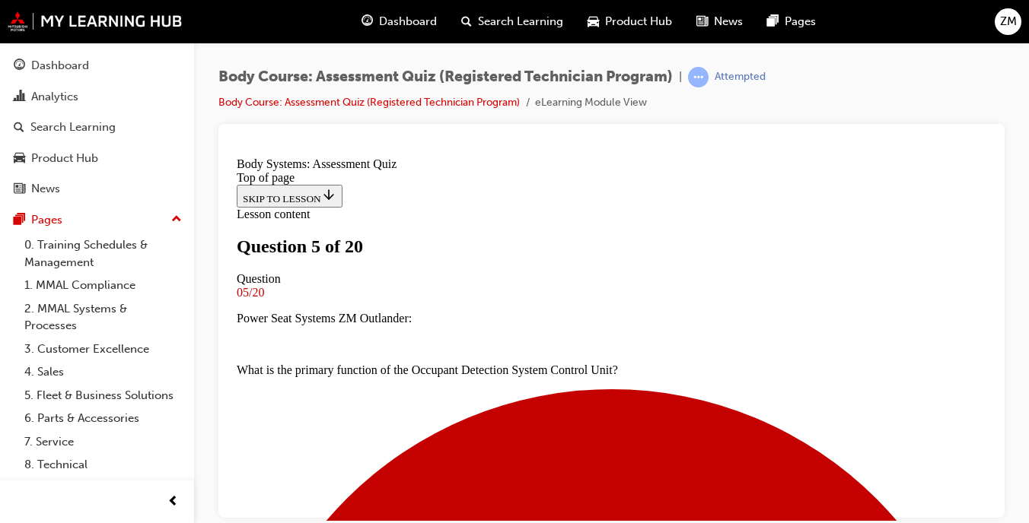
scroll to position [207, 0]
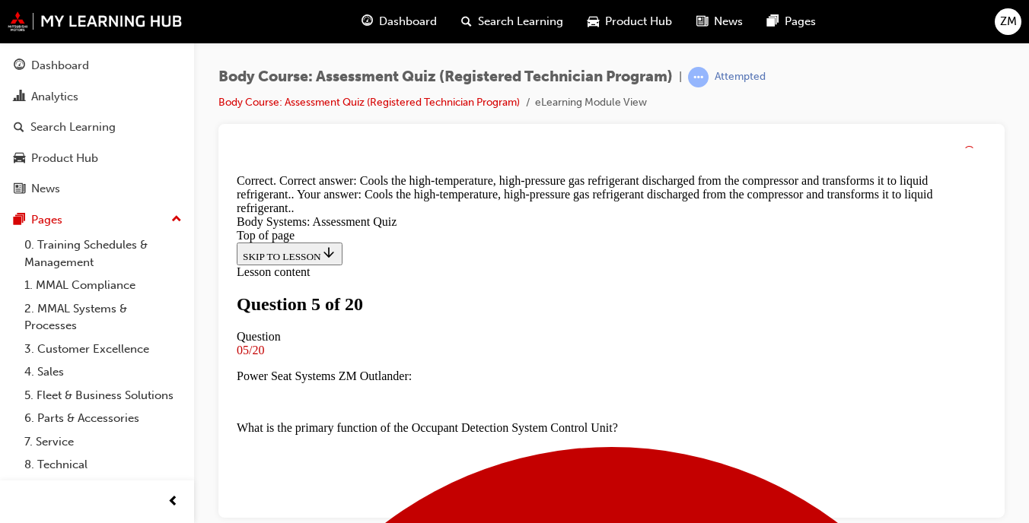
scroll to position [555, 0]
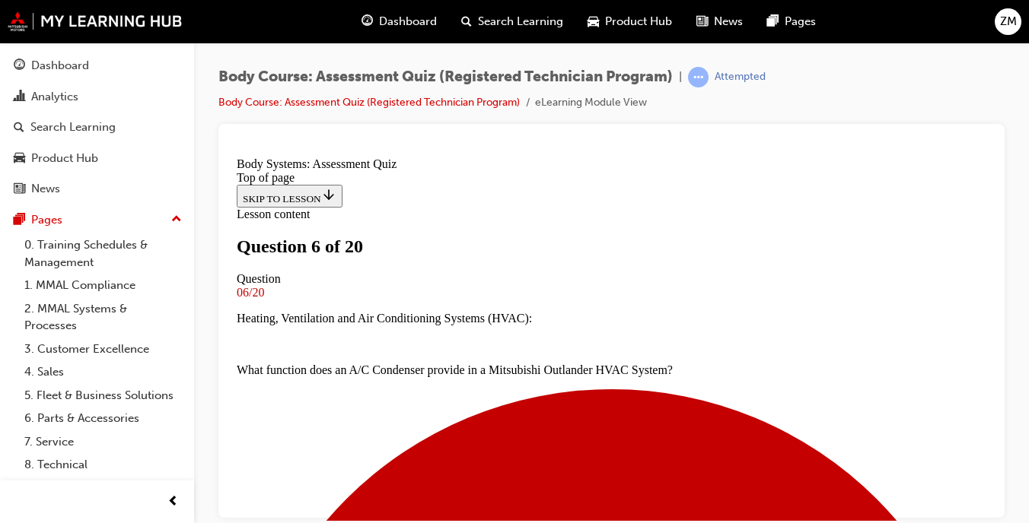
scroll to position [183, 0]
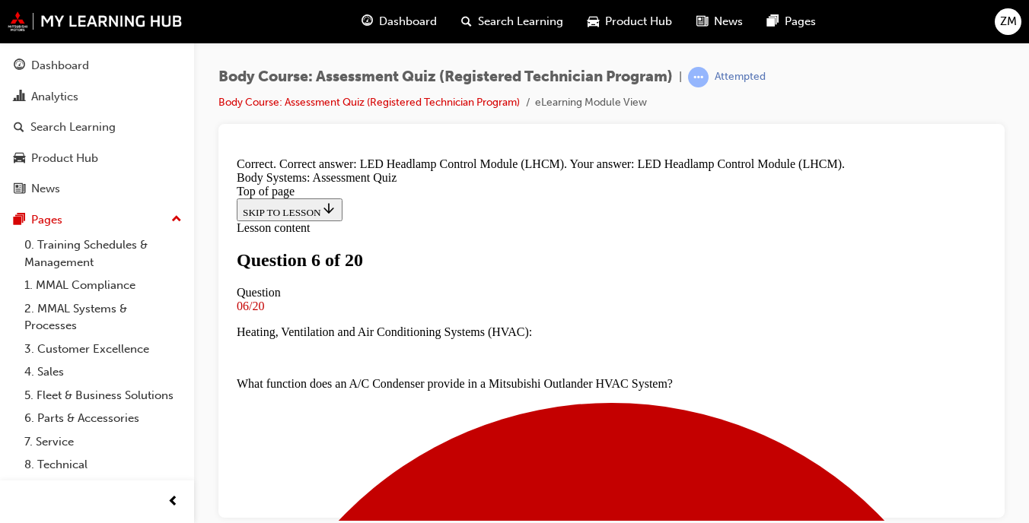
scroll to position [509, 0]
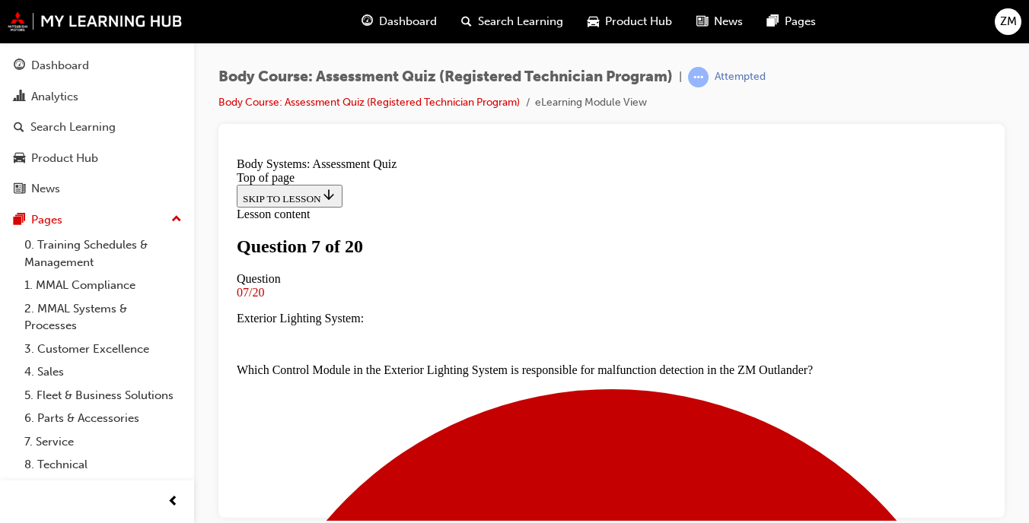
scroll to position [295, 0]
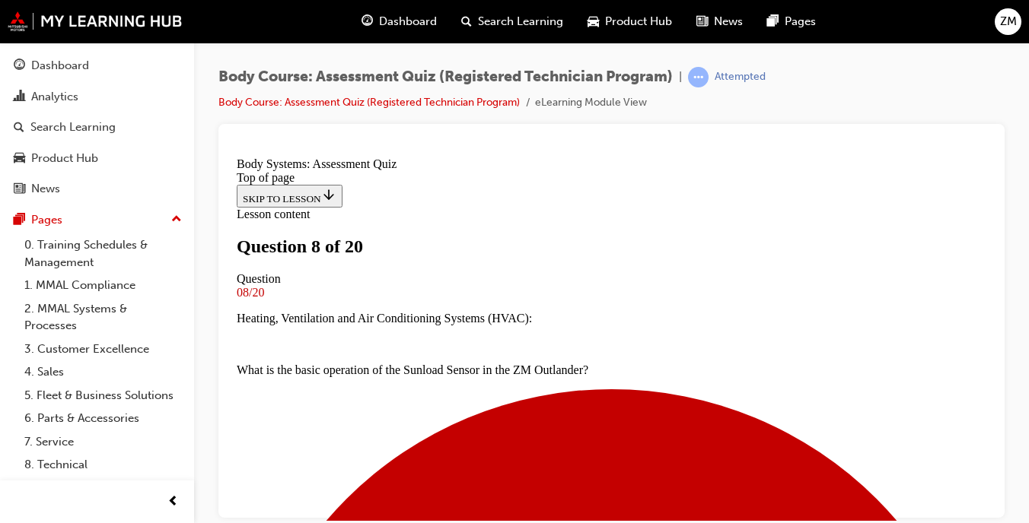
scroll to position [142, 0]
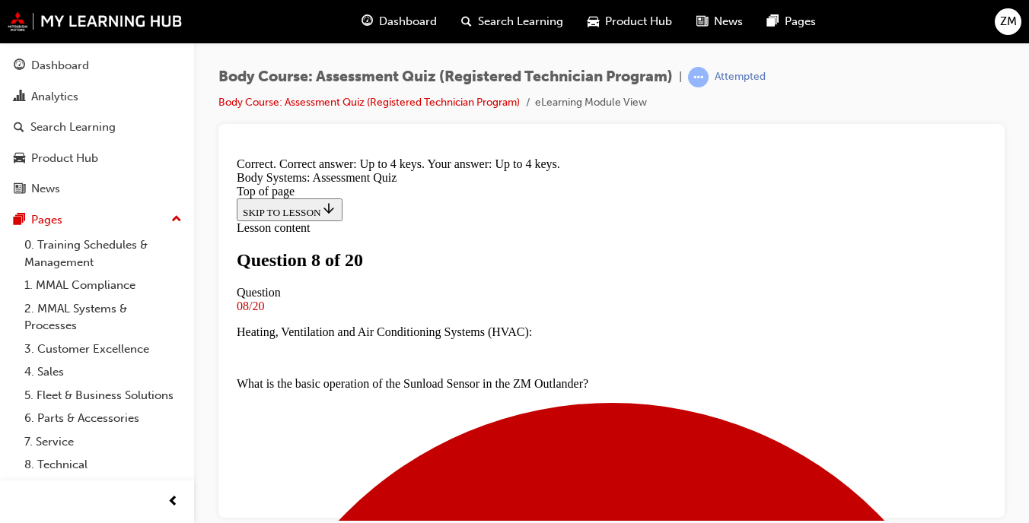
scroll to position [437, 0]
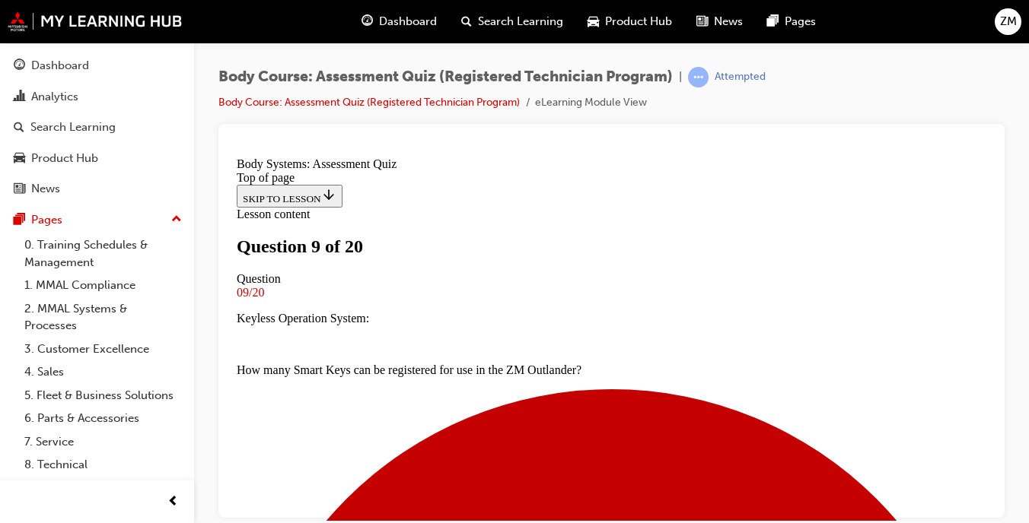
scroll to position [184, 0]
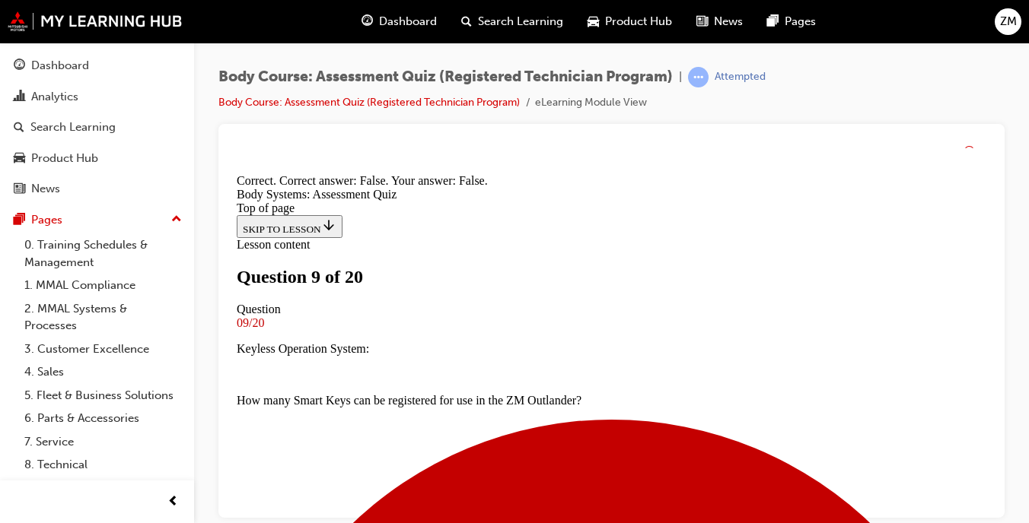
scroll to position [393, 0]
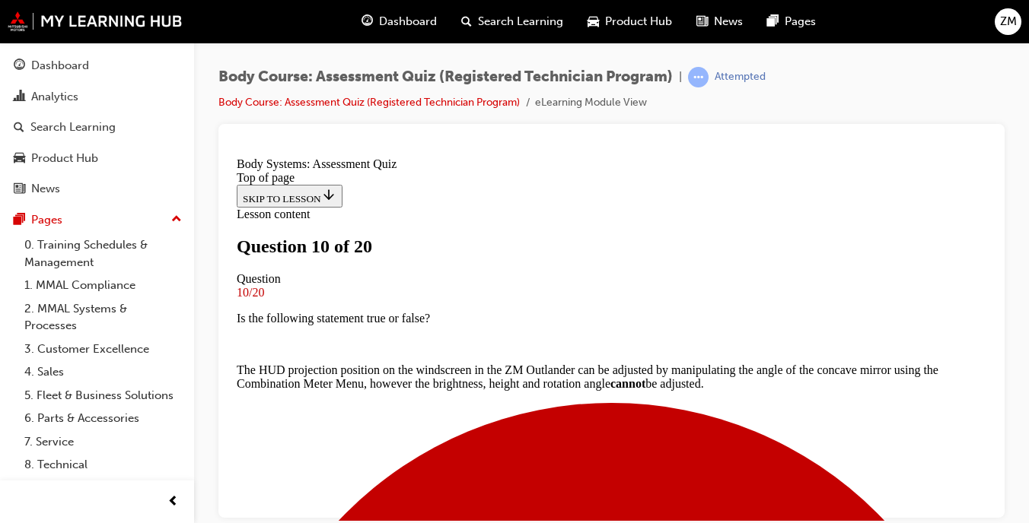
scroll to position [255, 0]
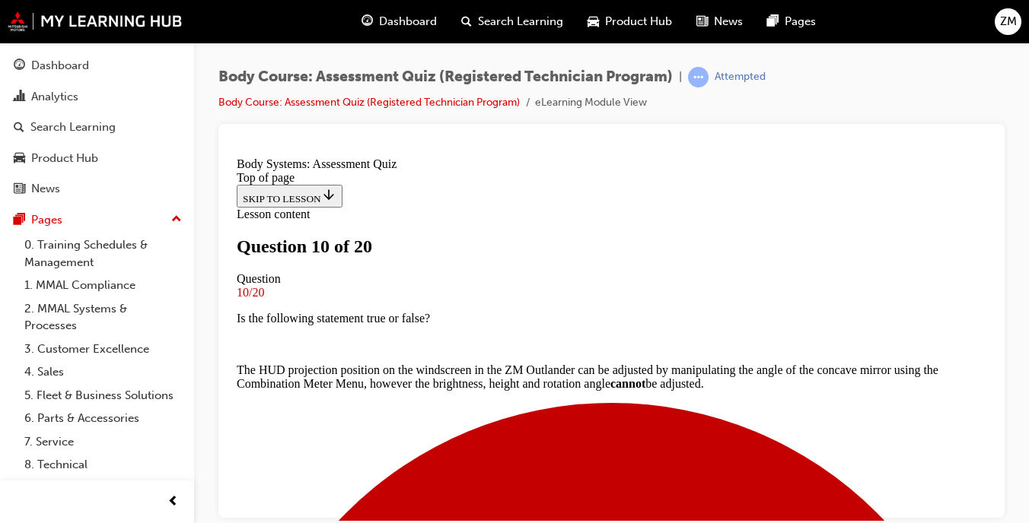
scroll to position [393, 0]
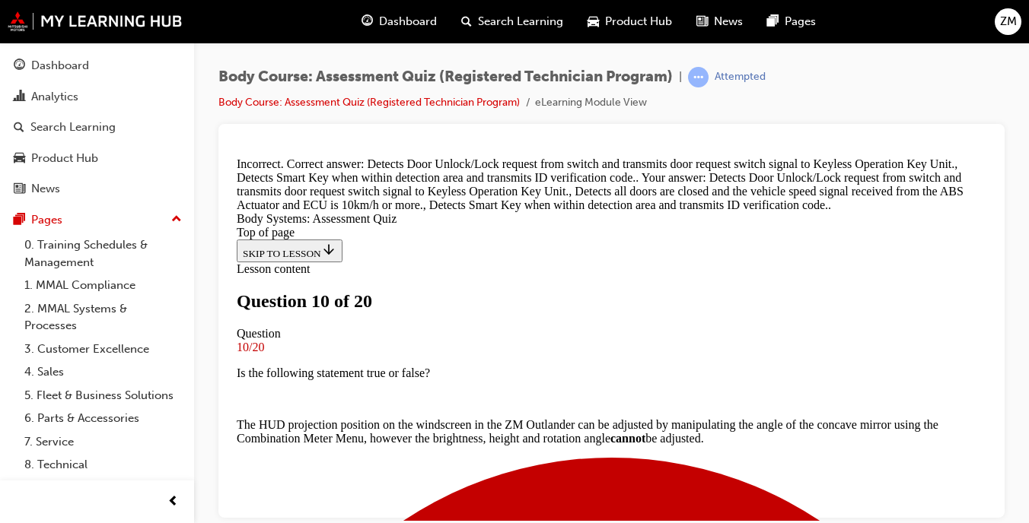
scroll to position [533, 0]
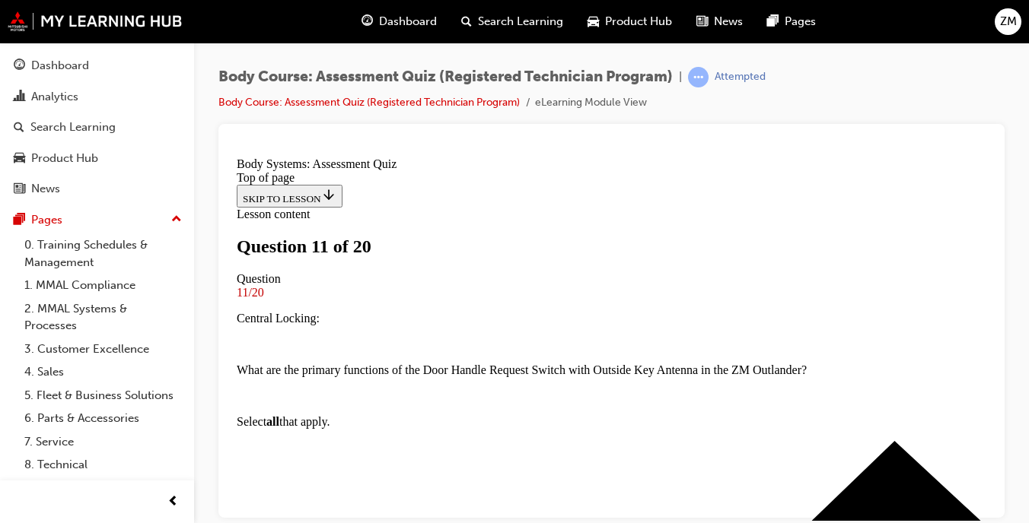
scroll to position [482, 0]
drag, startPoint x: 545, startPoint y: 431, endPoint x: 674, endPoint y: 353, distance: 150.2
drag, startPoint x: 560, startPoint y: 445, endPoint x: 669, endPoint y: 331, distance: 157.7
drag, startPoint x: 523, startPoint y: 436, endPoint x: 642, endPoint y: 436, distance: 119.4
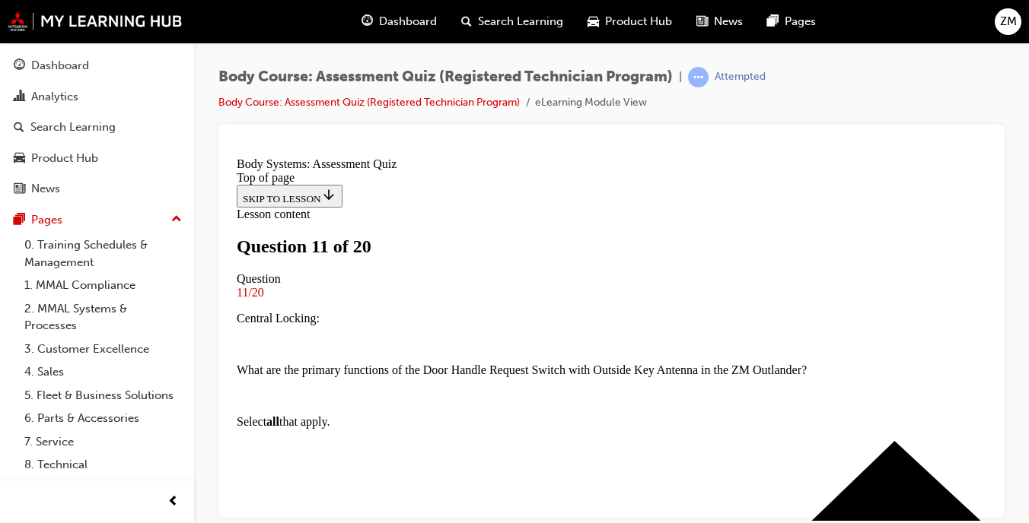
drag, startPoint x: 549, startPoint y: 252, endPoint x: 663, endPoint y: 229, distance: 116.4
drag, startPoint x: 551, startPoint y: 244, endPoint x: 652, endPoint y: 237, distance: 101.5
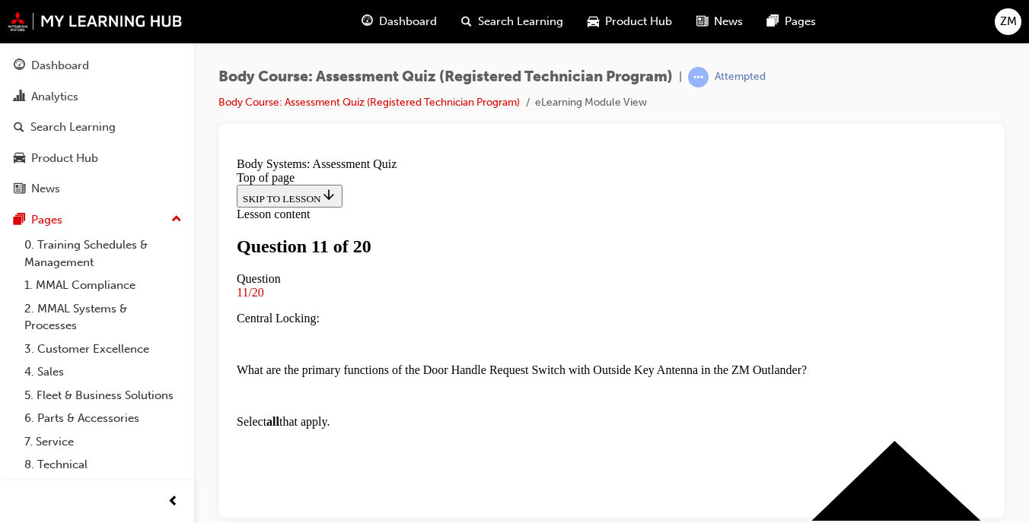
drag, startPoint x: 548, startPoint y: 451, endPoint x: 678, endPoint y: 204, distance: 279.4
drag, startPoint x: 529, startPoint y: 432, endPoint x: 654, endPoint y: 441, distance: 125.1
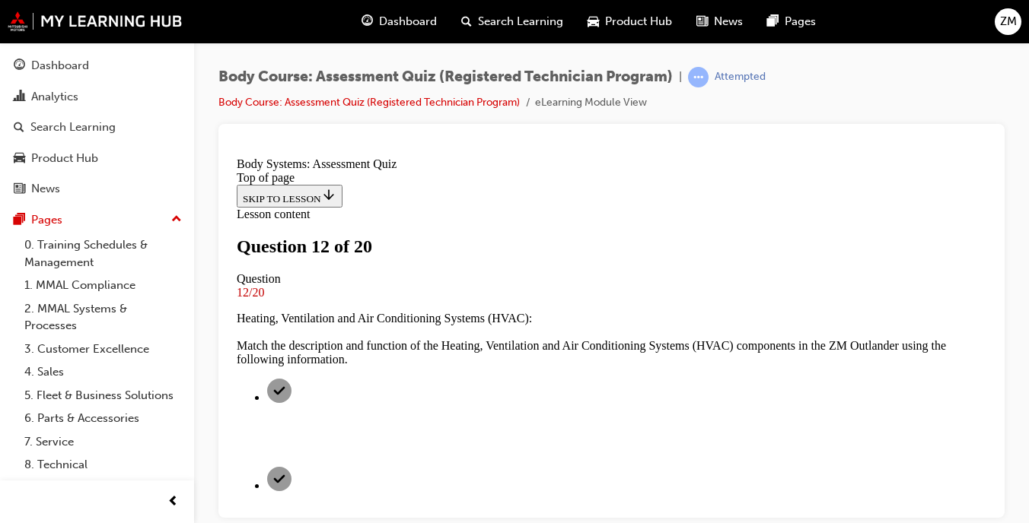
scroll to position [2, 0]
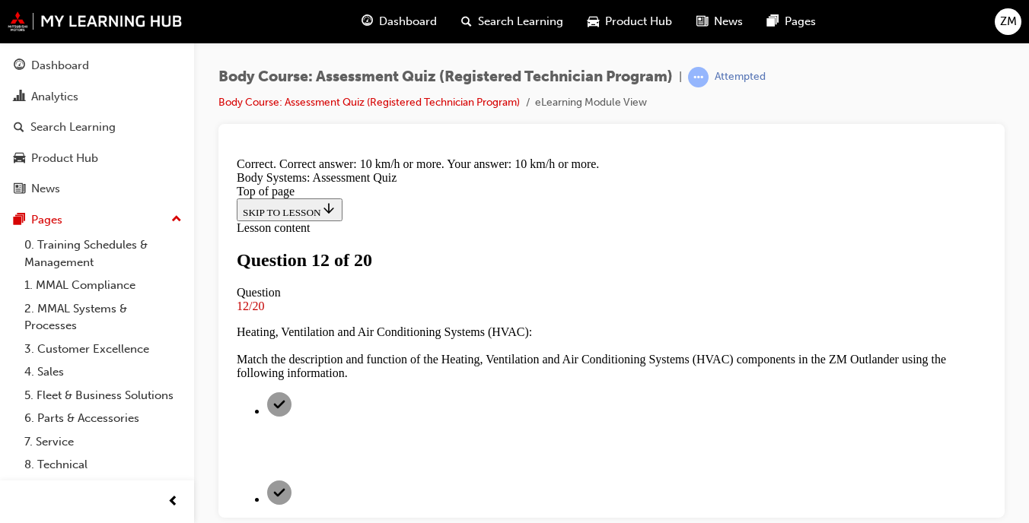
scroll to position [463, 0]
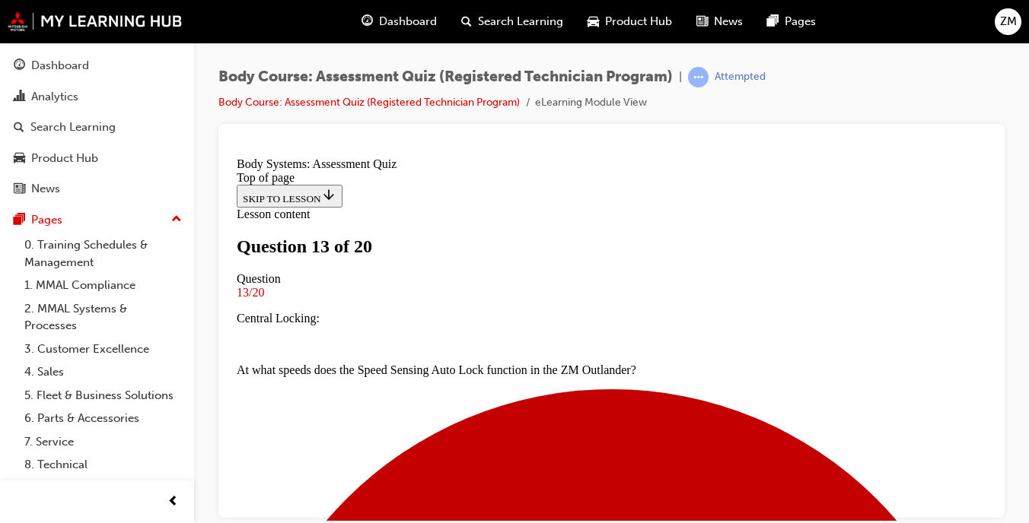
scroll to position [227, 0]
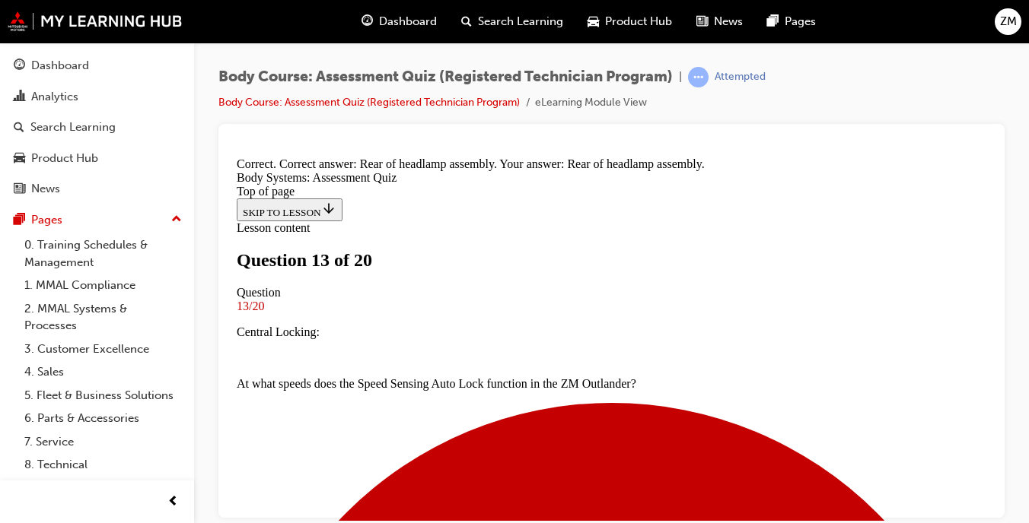
scroll to position [463, 0]
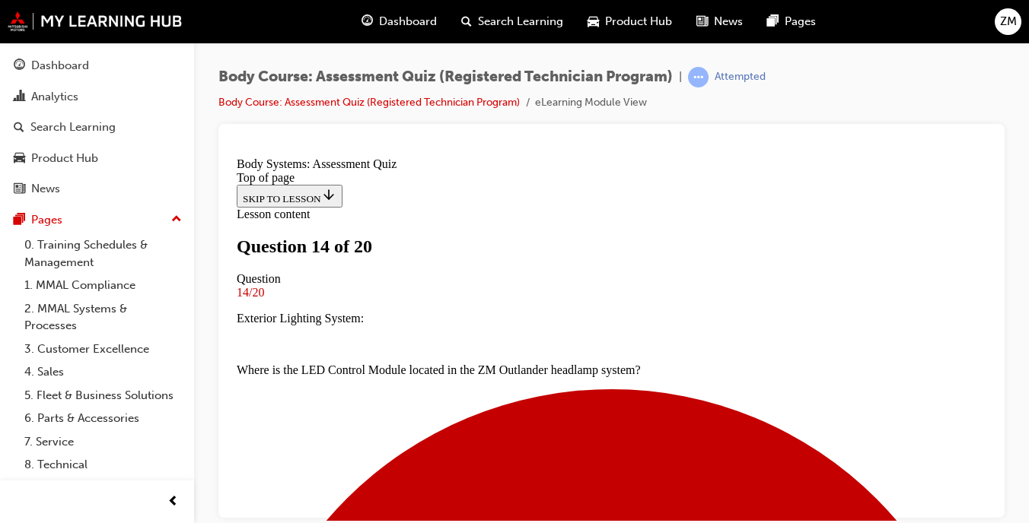
scroll to position [218, 0]
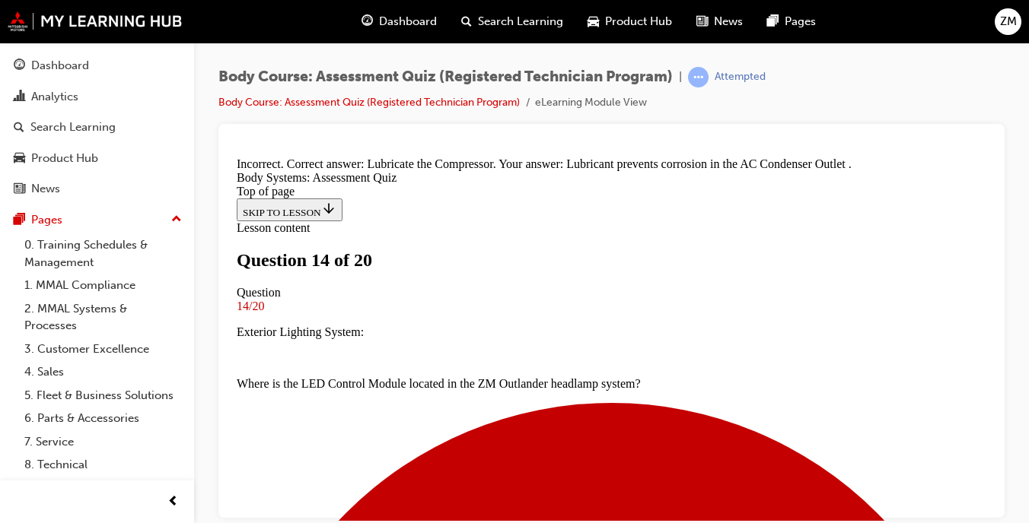
scroll to position [468, 0]
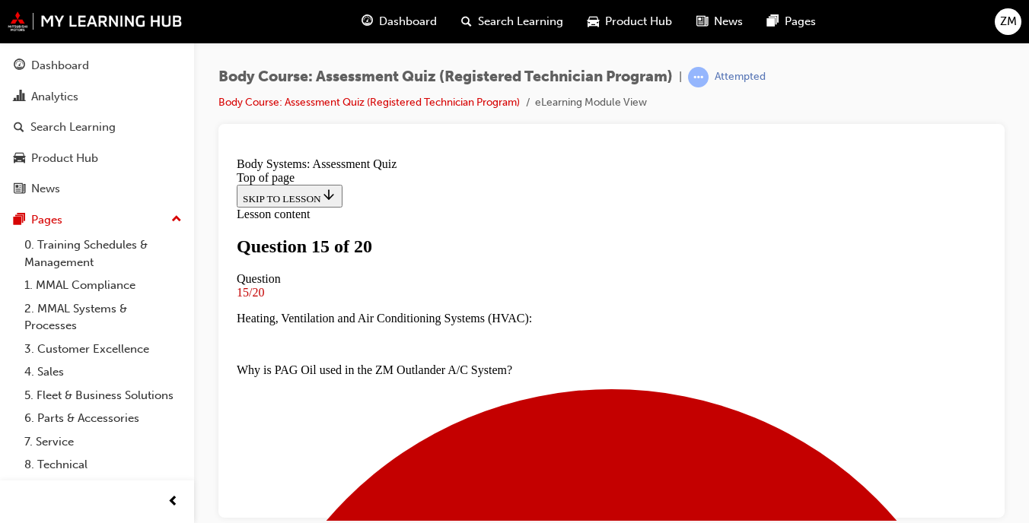
scroll to position [186, 0]
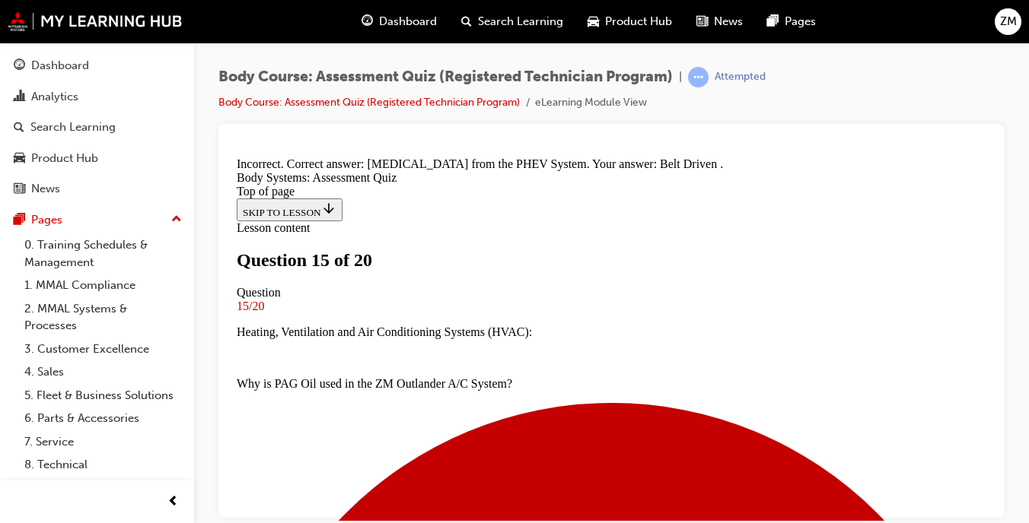
scroll to position [453, 0]
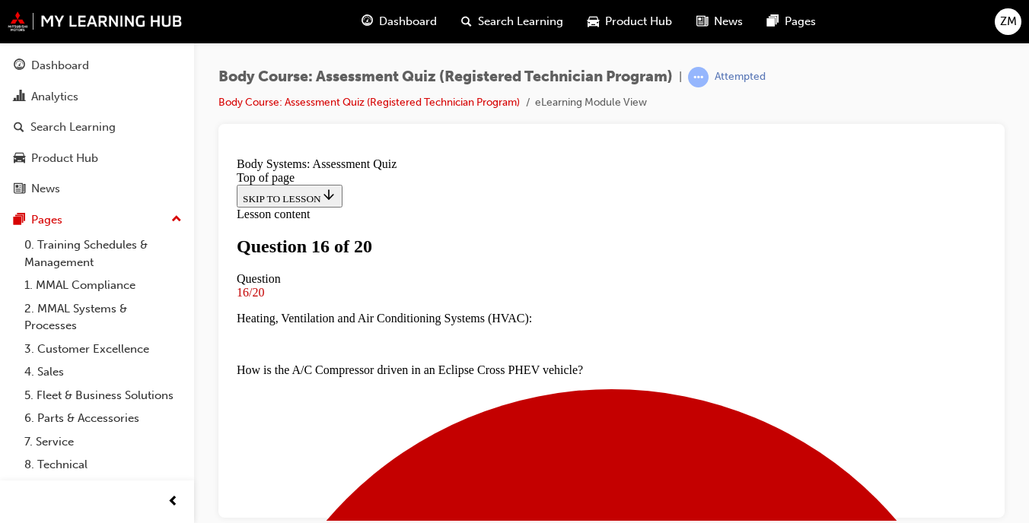
scroll to position [208, 0]
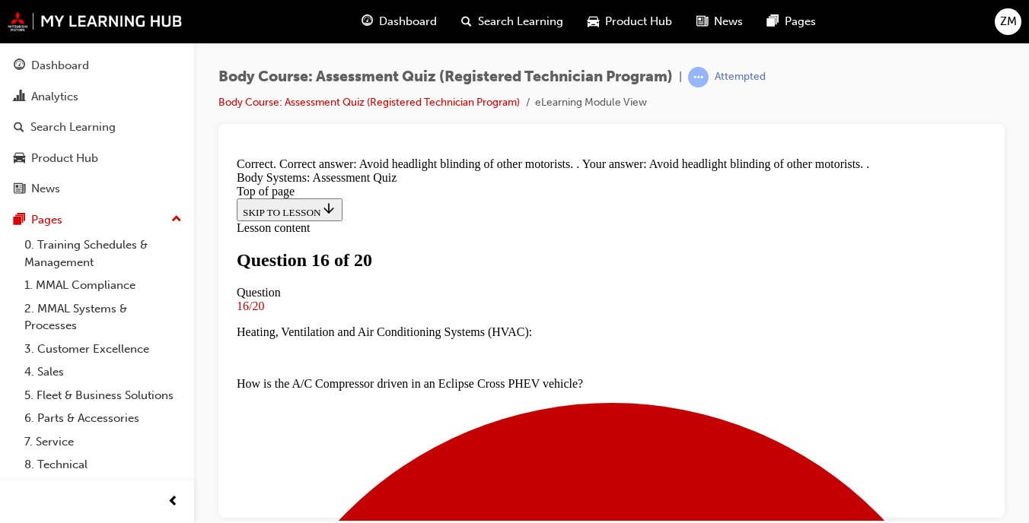
scroll to position [437, 0]
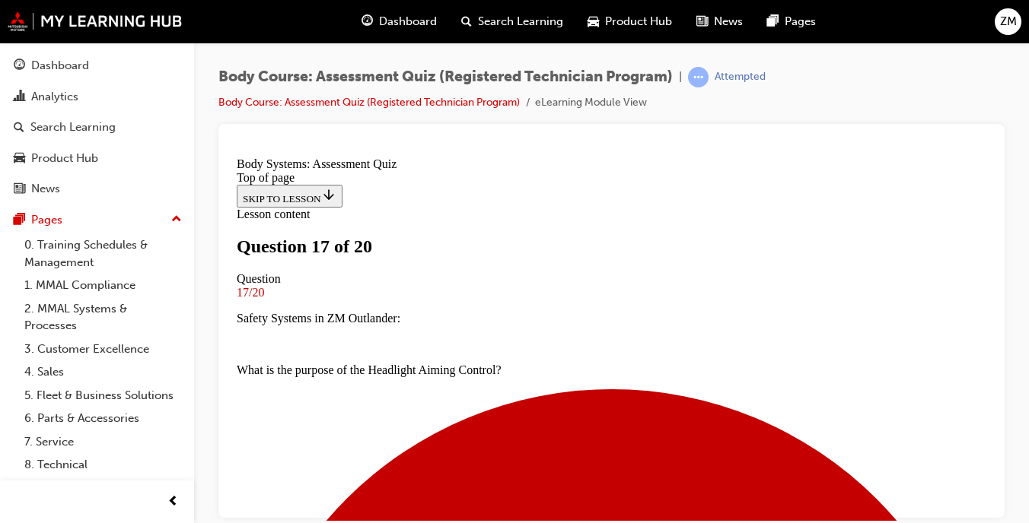
scroll to position [184, 0]
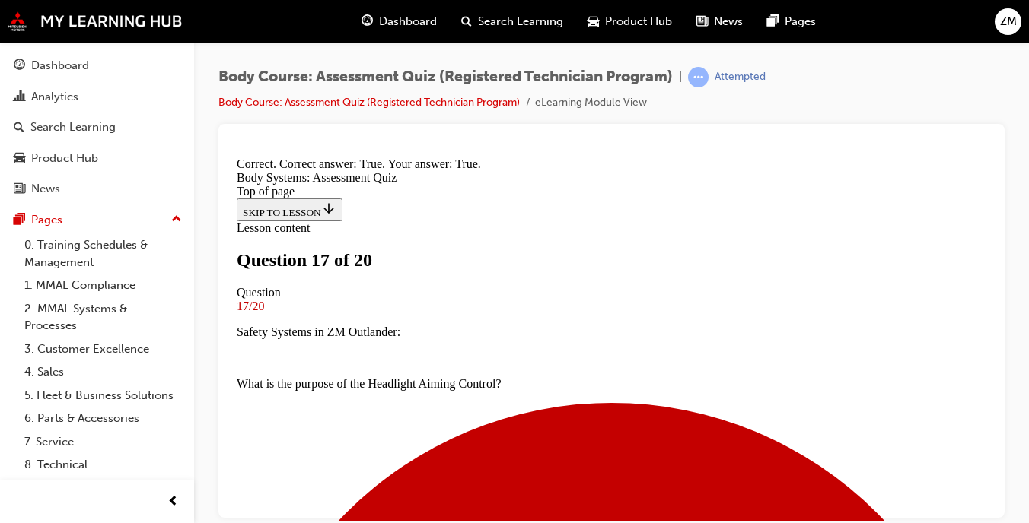
scroll to position [445, 0]
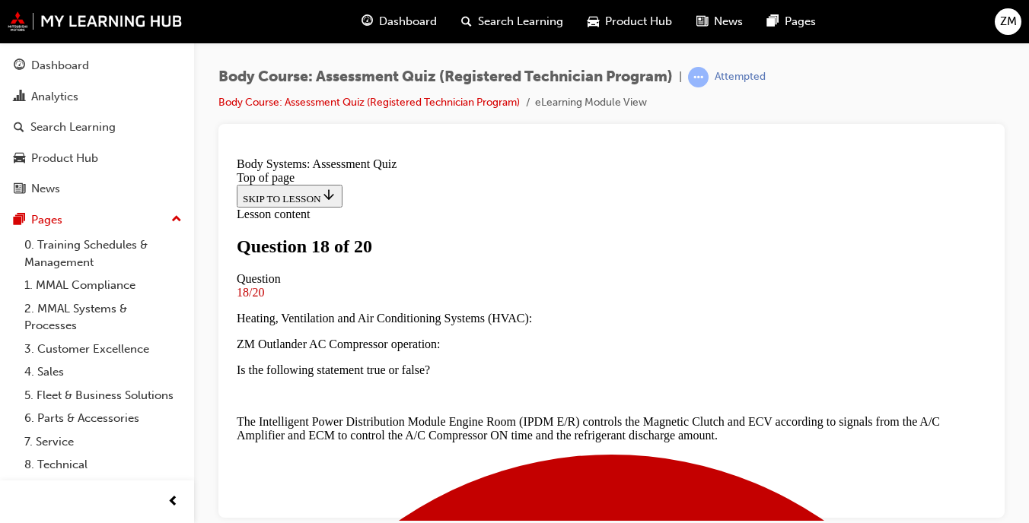
scroll to position [359, 0]
drag, startPoint x: 528, startPoint y: 258, endPoint x: 646, endPoint y: 360, distance: 155.9
drag, startPoint x: 533, startPoint y: 243, endPoint x: 601, endPoint y: 463, distance: 230.3
drag, startPoint x: 507, startPoint y: 259, endPoint x: 648, endPoint y: 261, distance: 140.8
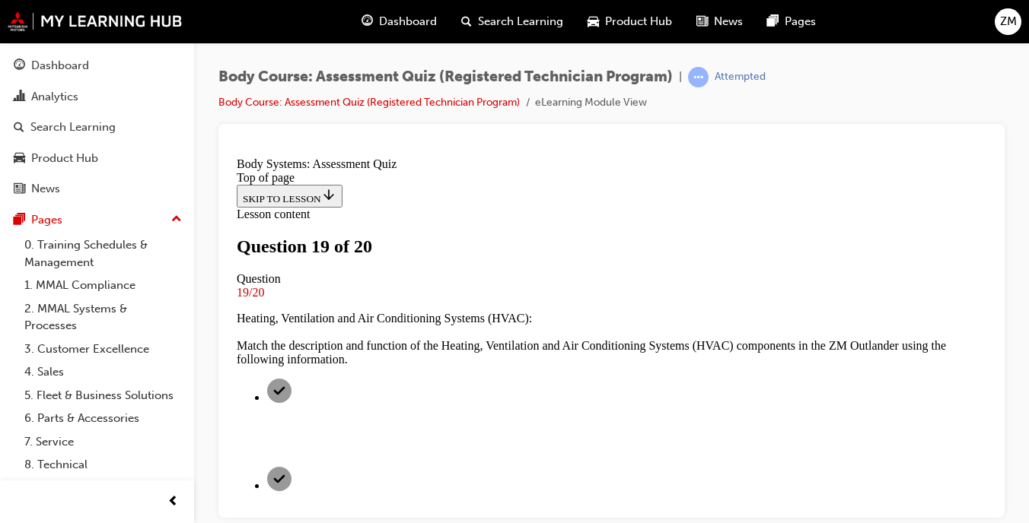
scroll to position [316, 0]
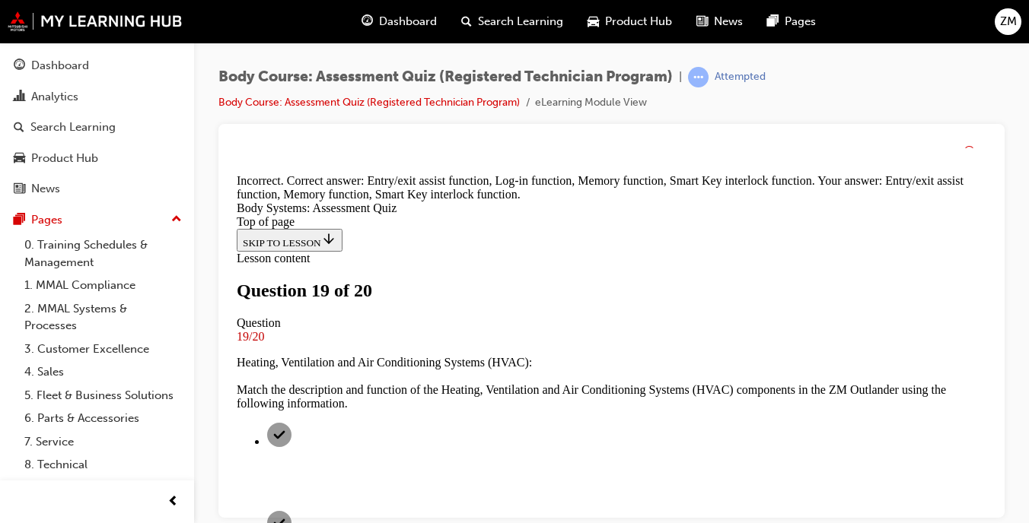
scroll to position [541, 0]
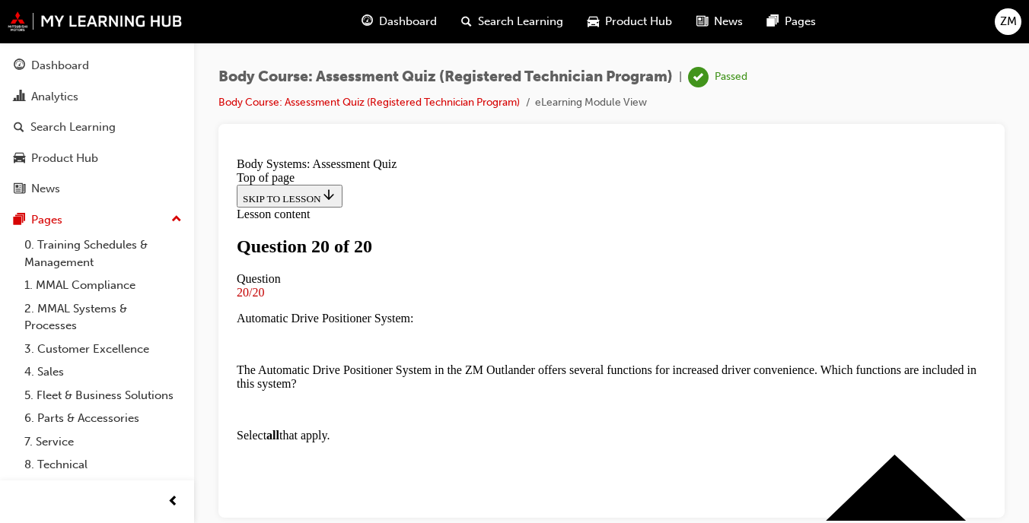
scroll to position [397, 0]
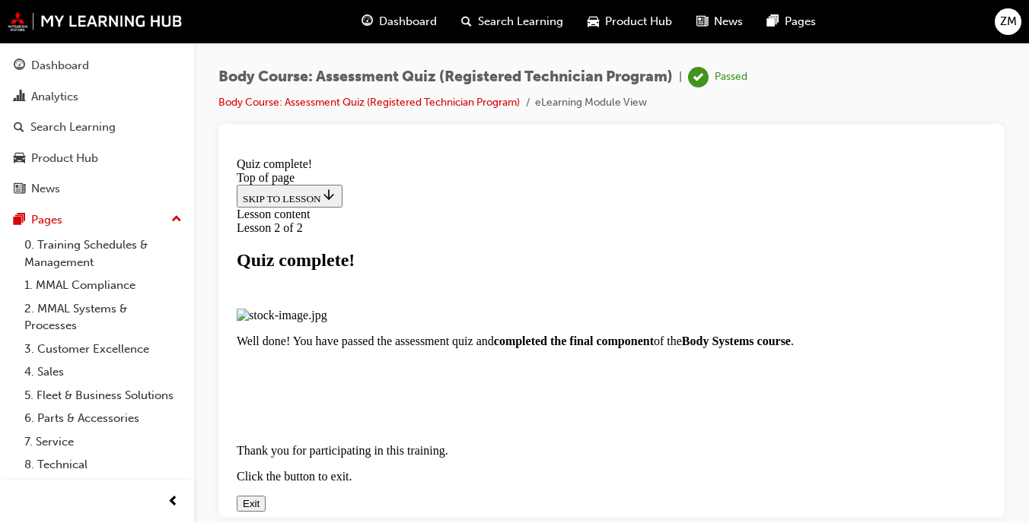
scroll to position [258, 0]
click at [266, 495] on button "Exit" at bounding box center [251, 503] width 29 height 16
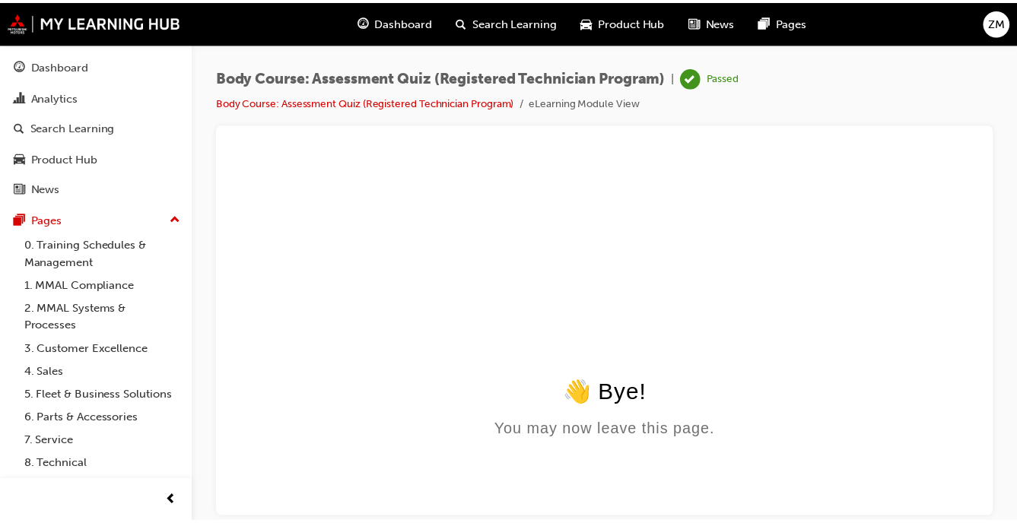
scroll to position [0, 0]
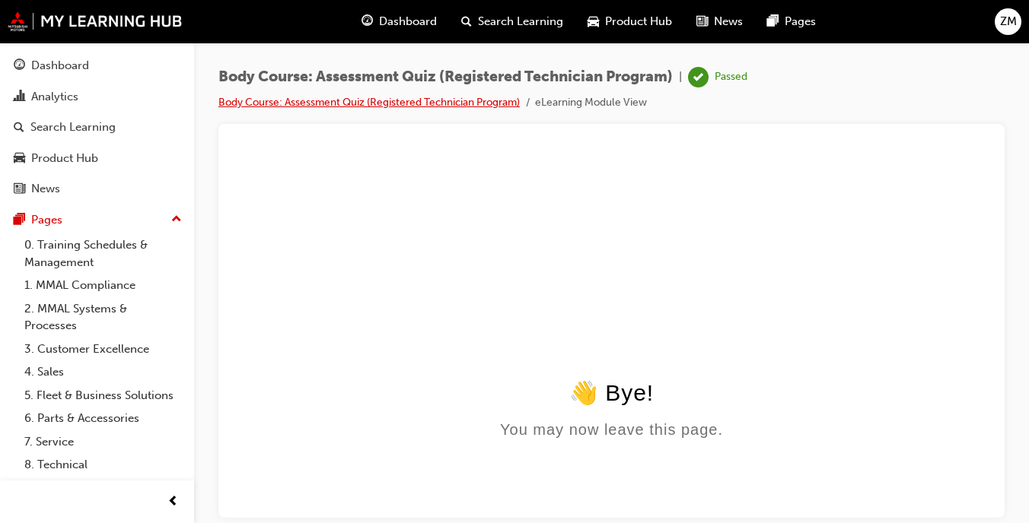
click at [383, 100] on link "Body Course: Assessment Quiz (Registered Technician Program)" at bounding box center [368, 102] width 301 height 13
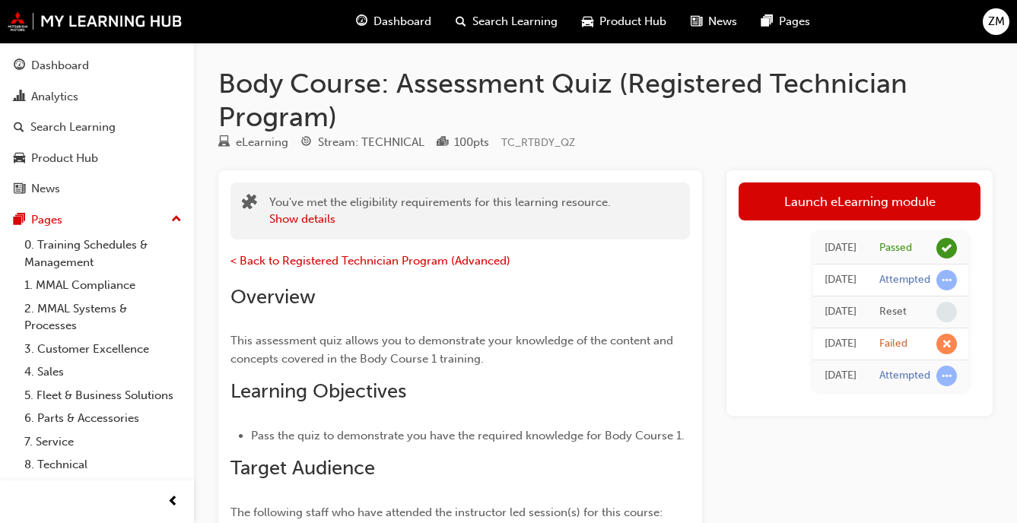
click at [996, 24] on span "ZM" at bounding box center [996, 21] width 17 height 17
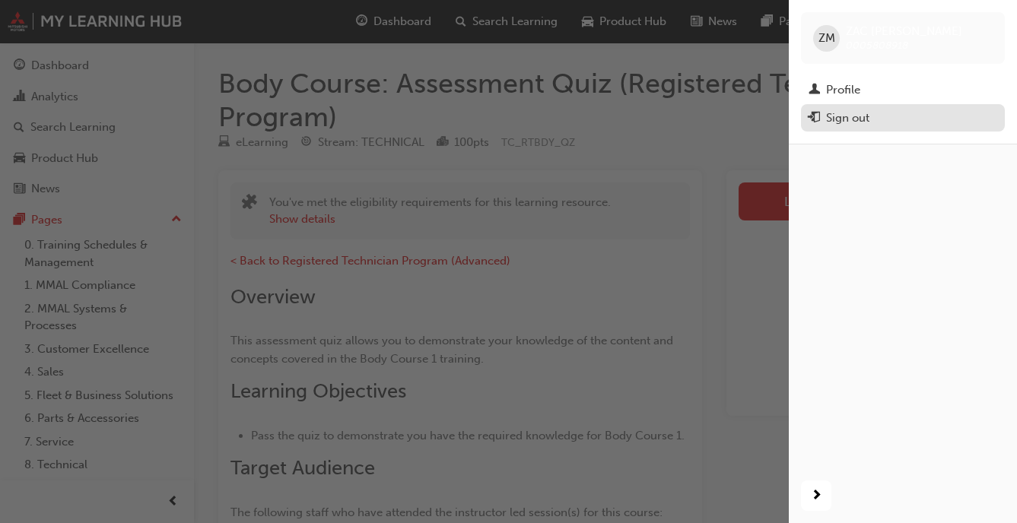
click at [873, 116] on div "Sign out" at bounding box center [903, 118] width 189 height 19
